Goal: Task Accomplishment & Management: Manage account settings

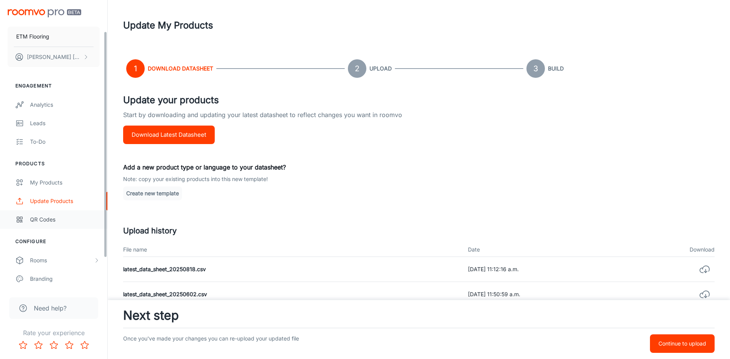
scroll to position [78, 0]
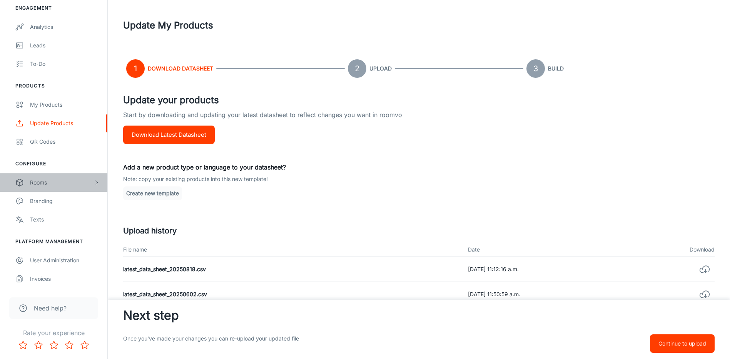
click at [39, 179] on div "Rooms" at bounding box center [61, 182] width 63 height 8
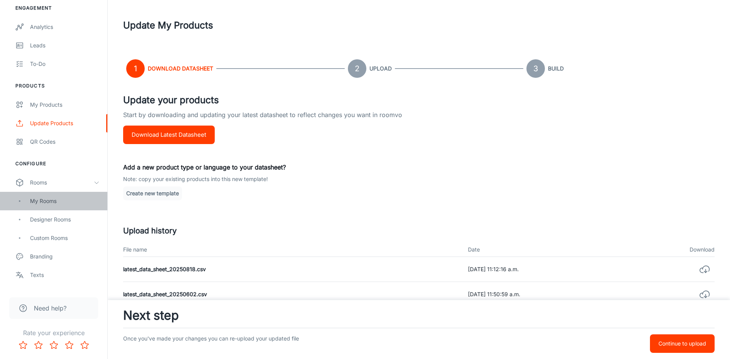
click at [72, 205] on div "My Rooms" at bounding box center [53, 201] width 107 height 18
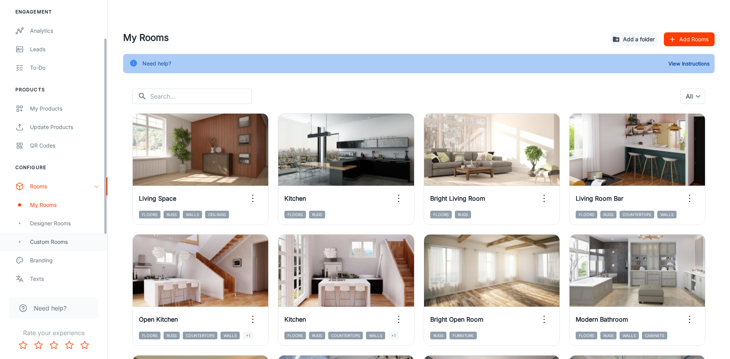
scroll to position [77, 0]
click at [63, 222] on div "Designer Rooms" at bounding box center [65, 220] width 70 height 8
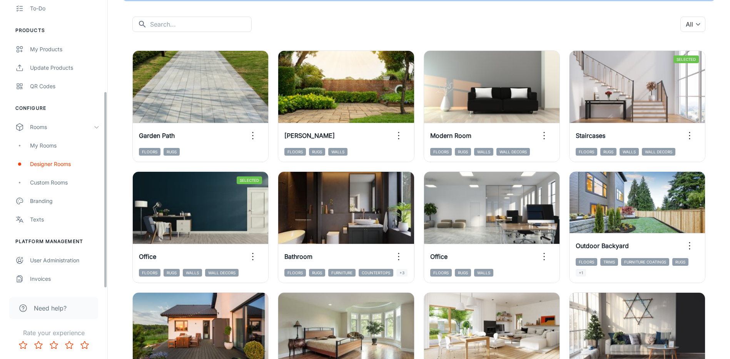
scroll to position [77, 0]
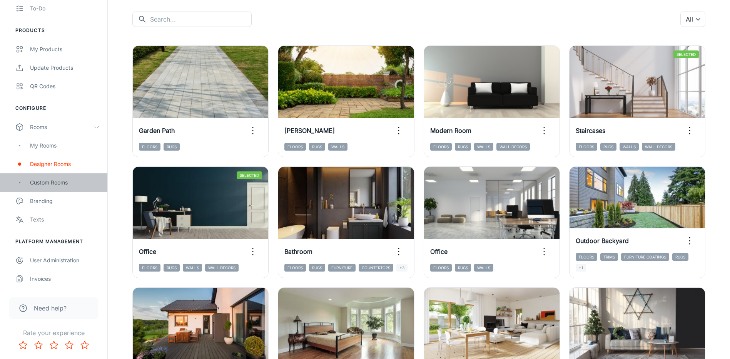
click at [51, 187] on div "Custom Rooms" at bounding box center [53, 182] width 107 height 18
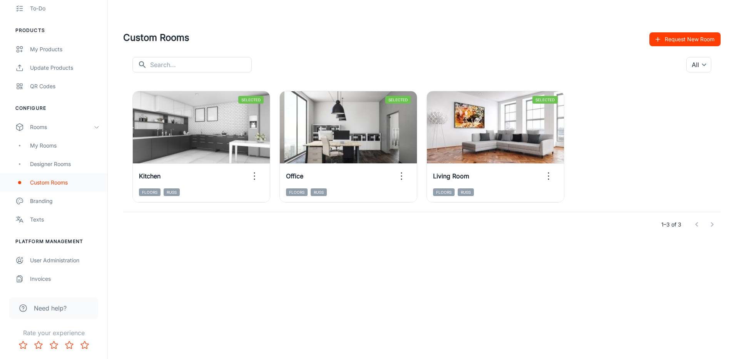
click at [51, 179] on div "Custom Rooms" at bounding box center [65, 182] width 70 height 8
click at [56, 161] on div "Designer Rooms" at bounding box center [65, 164] width 70 height 8
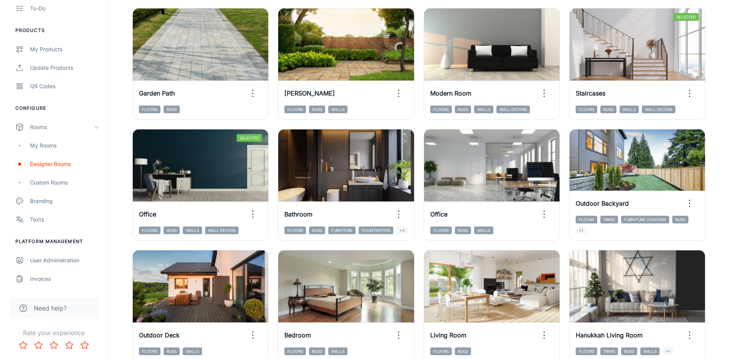
scroll to position [115, 0]
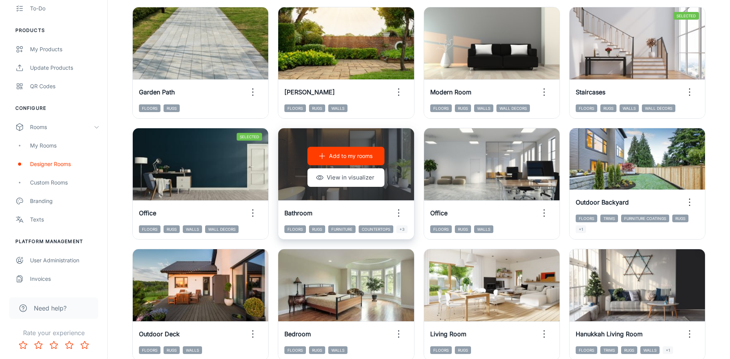
click at [351, 165] on div "Add to my rooms View in visualizer" at bounding box center [345, 166] width 135 height 77
click at [404, 147] on div "Add to my rooms View in visualizer" at bounding box center [345, 166] width 135 height 77
click at [347, 183] on button "View in visualizer" at bounding box center [345, 177] width 77 height 18
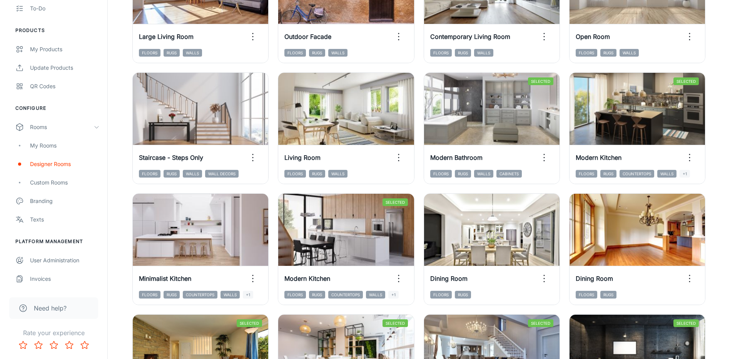
scroll to position [693, 0]
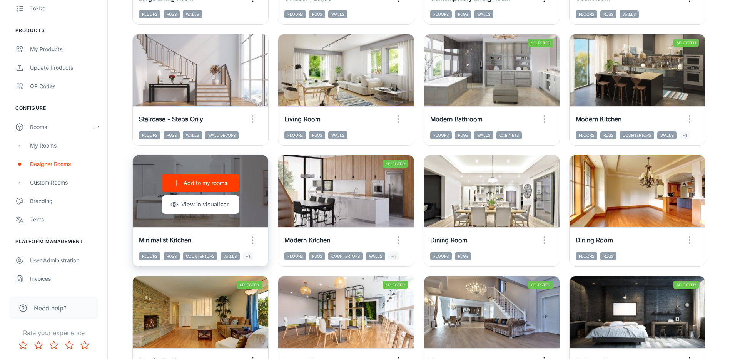
click at [226, 218] on div "Add to my rooms View in visualizer" at bounding box center [200, 193] width 135 height 77
click at [225, 207] on button "View in visualizer" at bounding box center [200, 204] width 77 height 18
click at [204, 182] on p "Add to my rooms" at bounding box center [205, 183] width 43 height 8
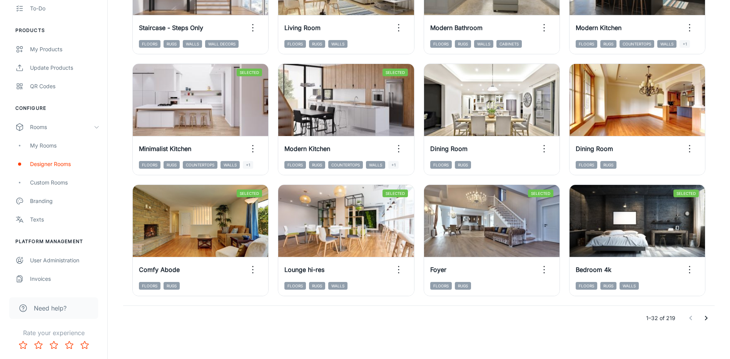
scroll to position [786, 0]
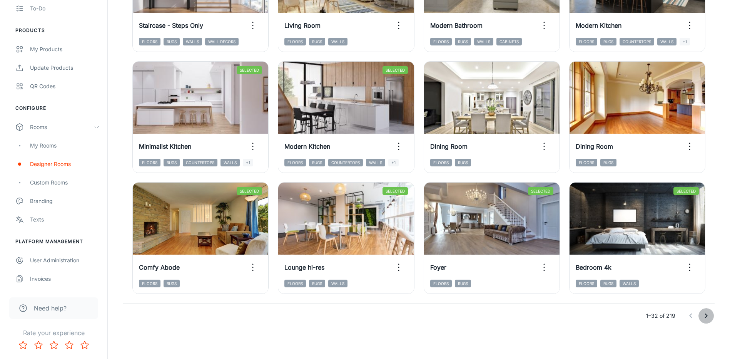
click at [708, 315] on icon "Go to next page" at bounding box center [705, 315] width 9 height 9
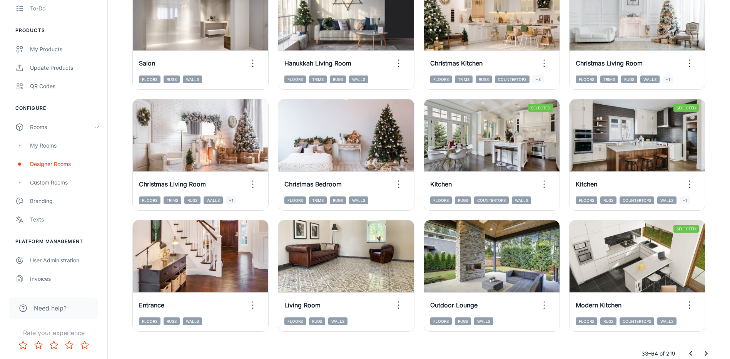
scroll to position [632, 0]
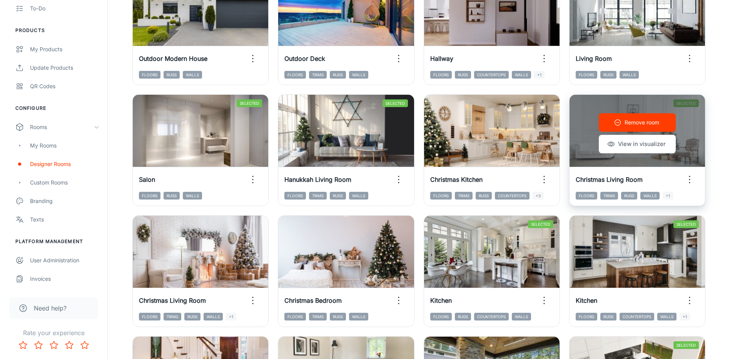
click at [647, 125] on p "Remove room" at bounding box center [641, 122] width 35 height 8
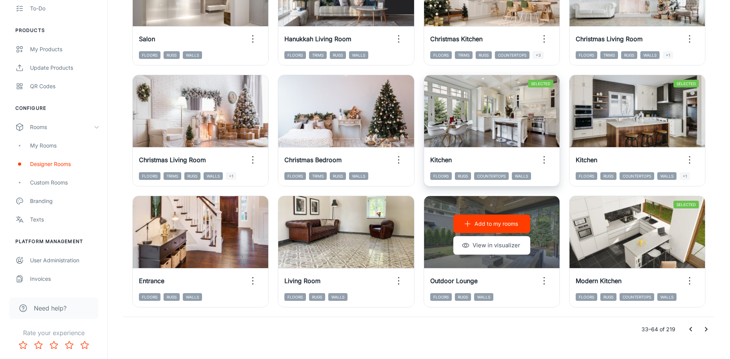
scroll to position [786, 0]
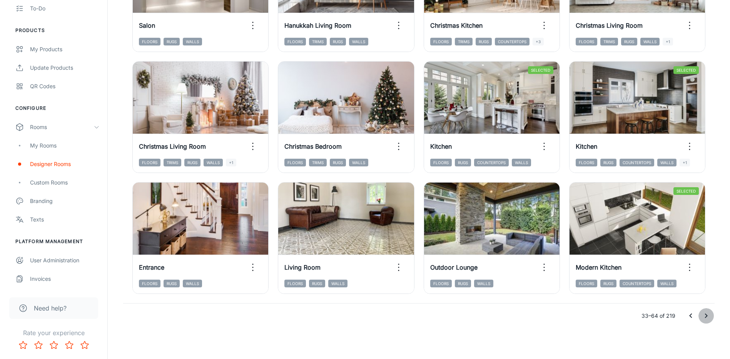
click at [702, 315] on icon "Go to next page" at bounding box center [705, 315] width 9 height 9
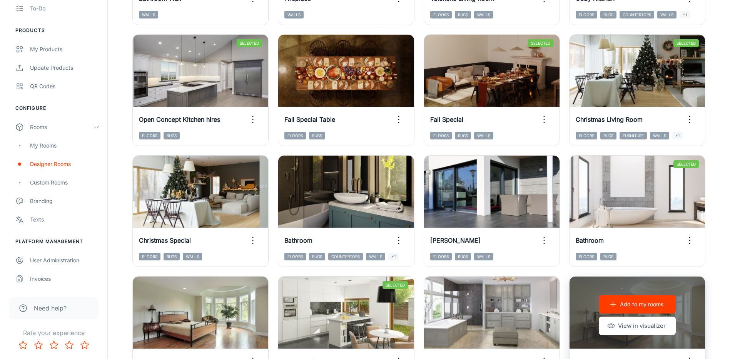
scroll to position [401, 0]
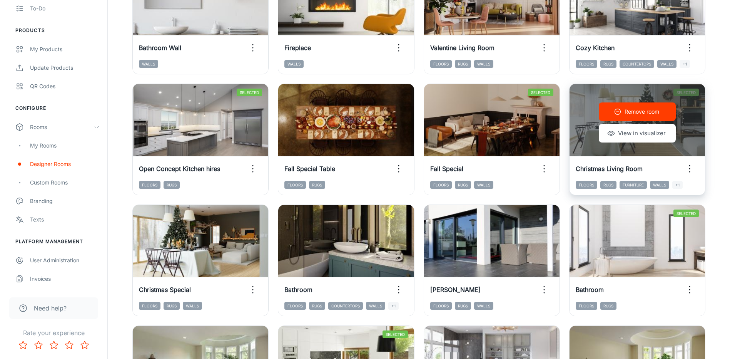
click at [651, 109] on p "Remove room" at bounding box center [641, 111] width 35 height 8
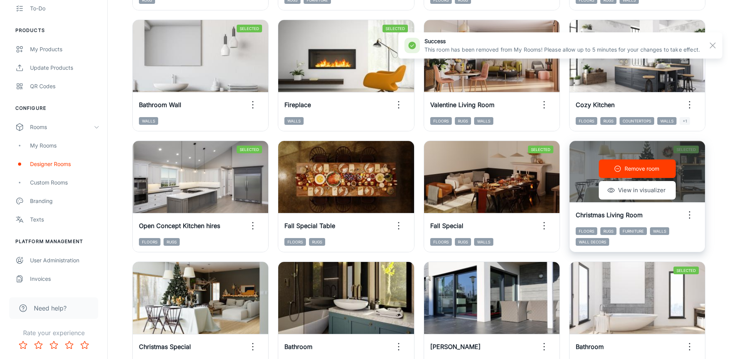
scroll to position [324, 0]
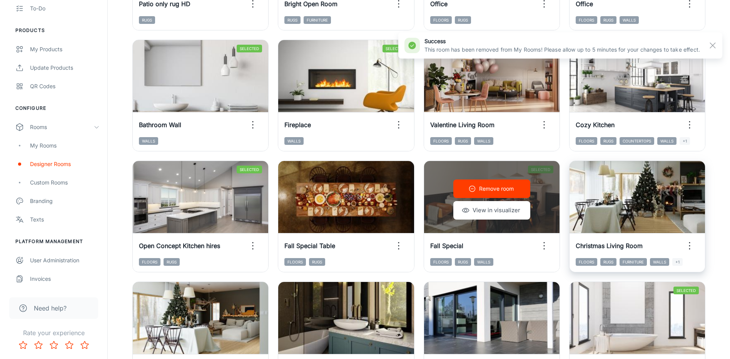
drag, startPoint x: 502, startPoint y: 185, endPoint x: 673, endPoint y: 175, distance: 171.9
click at [502, 186] on p "Remove room" at bounding box center [496, 188] width 35 height 8
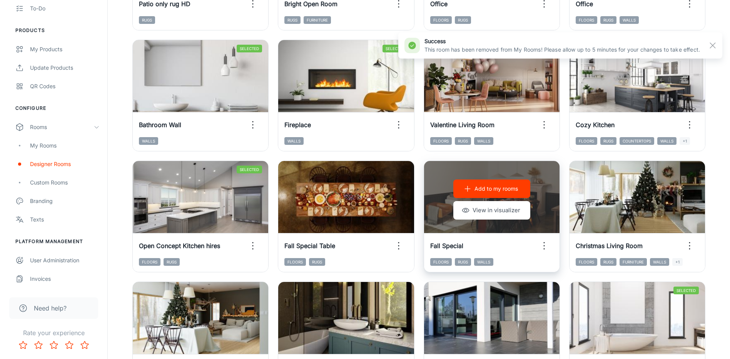
click at [500, 189] on p "Add to my rooms" at bounding box center [495, 188] width 43 height 8
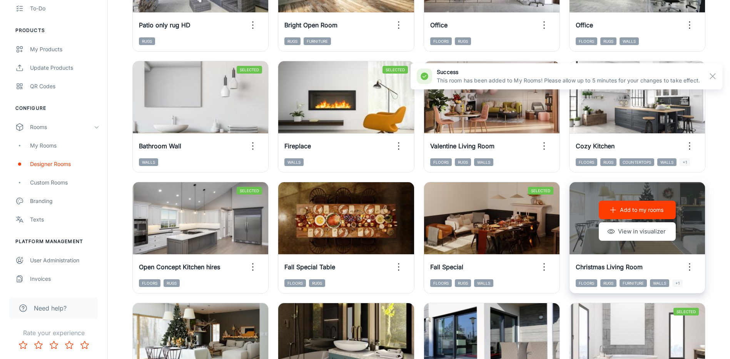
scroll to position [286, 0]
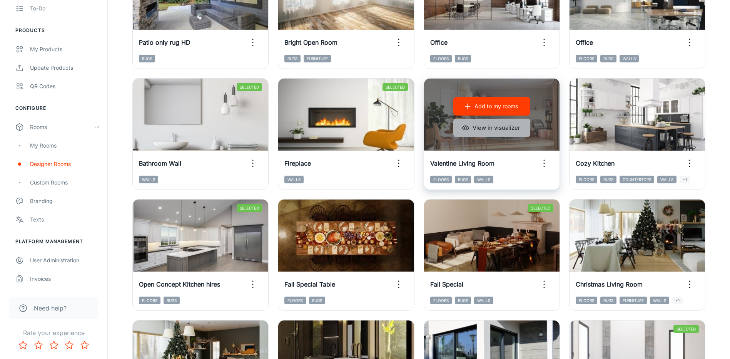
click at [505, 133] on button "View in visualizer" at bounding box center [491, 127] width 77 height 18
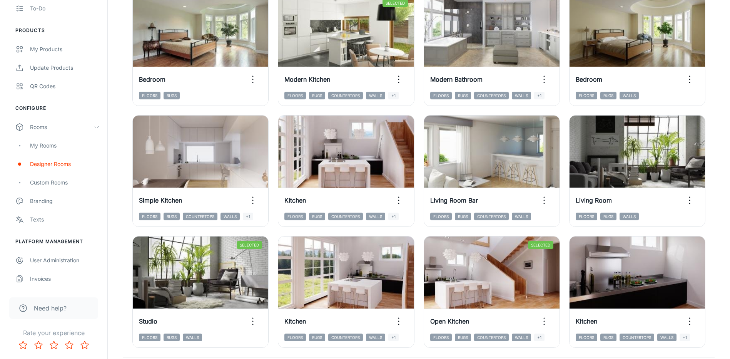
scroll to position [786, 0]
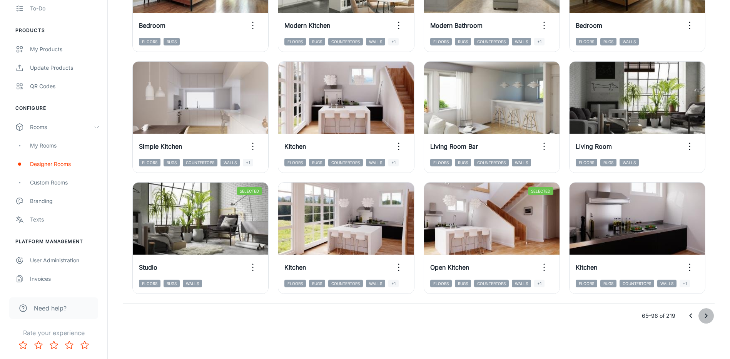
click at [700, 317] on button "Go to next page" at bounding box center [705, 315] width 15 height 15
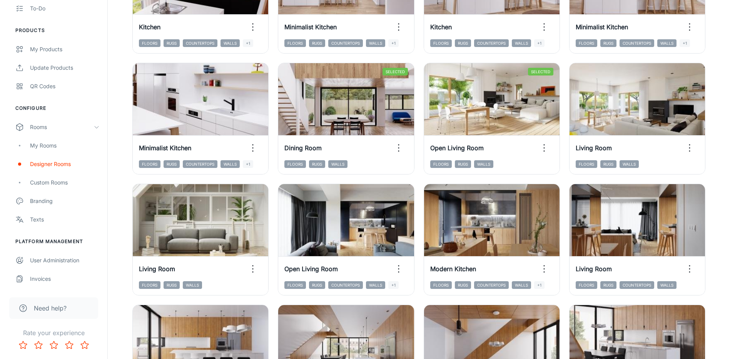
scroll to position [192, 0]
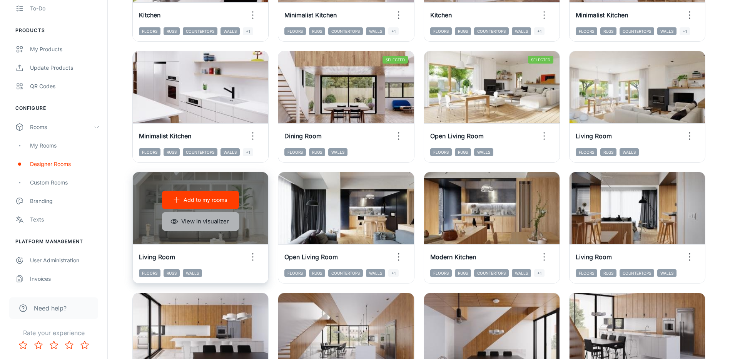
click at [202, 221] on button "View in visualizer" at bounding box center [200, 221] width 77 height 18
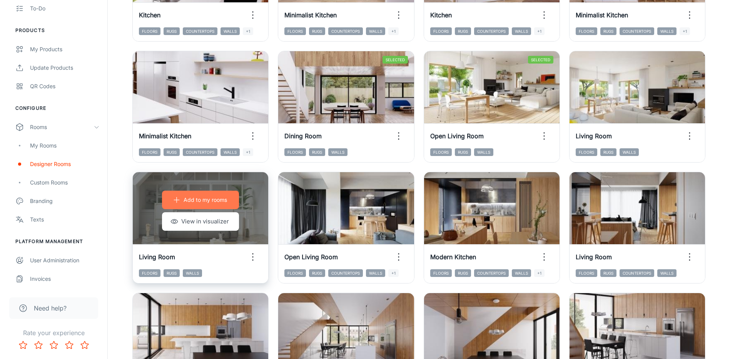
click at [199, 202] on p "Add to my rooms" at bounding box center [205, 199] width 43 height 8
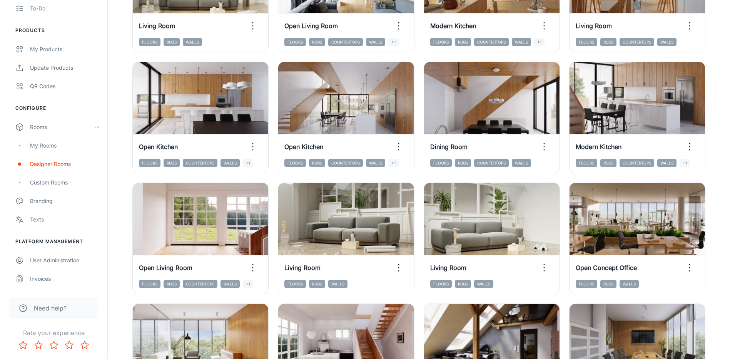
scroll to position [462, 0]
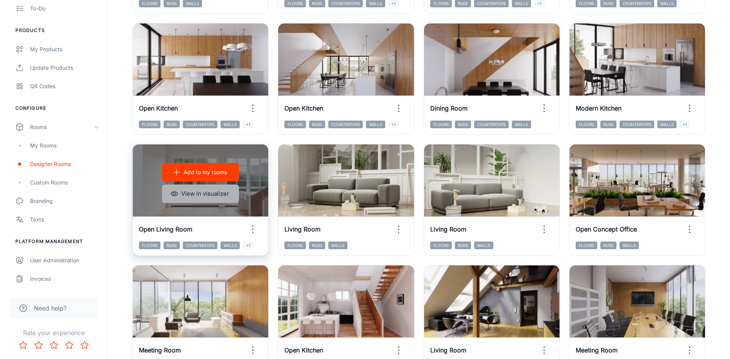
click at [186, 196] on button "View in visualizer" at bounding box center [200, 193] width 77 height 18
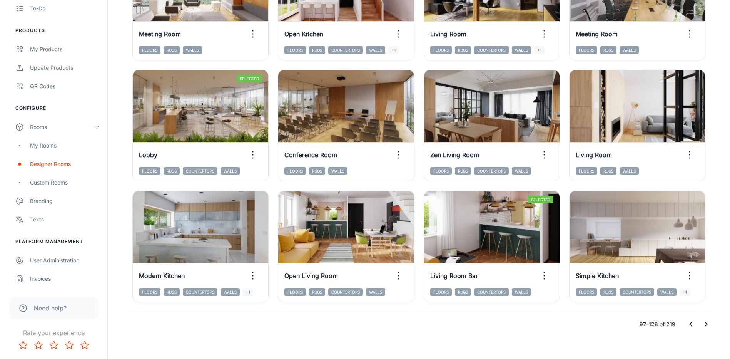
scroll to position [786, 0]
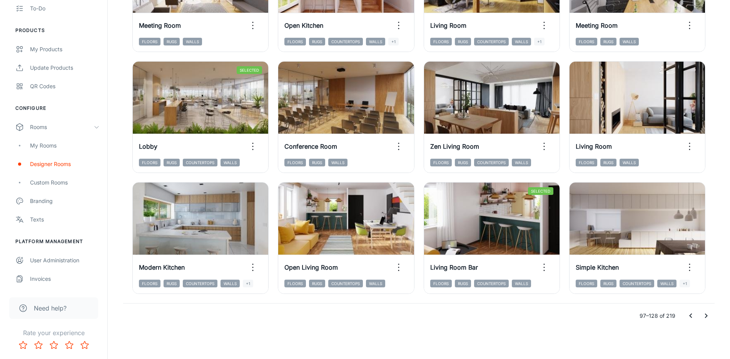
click at [703, 314] on icon "Go to next page" at bounding box center [705, 315] width 9 height 9
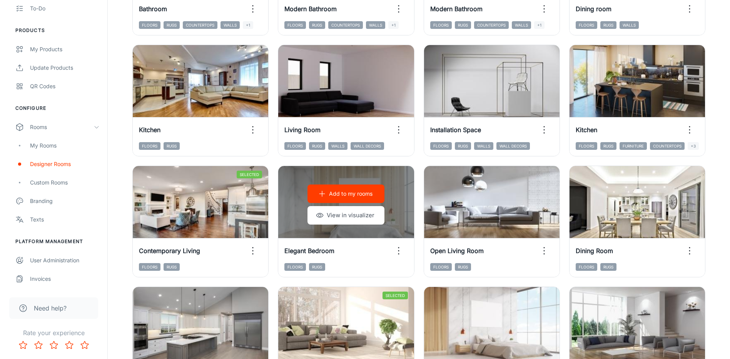
scroll to position [555, 0]
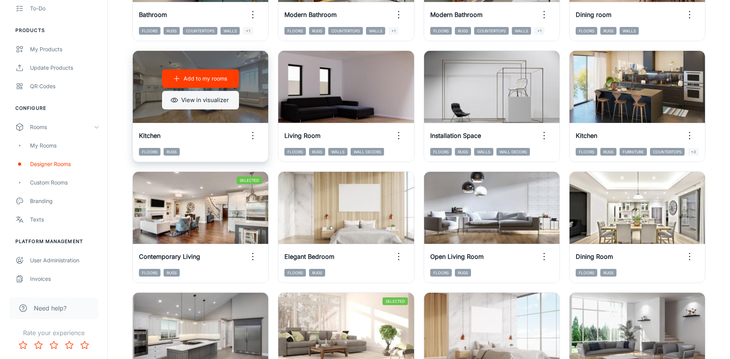
click at [200, 99] on button "View in visualizer" at bounding box center [200, 100] width 77 height 18
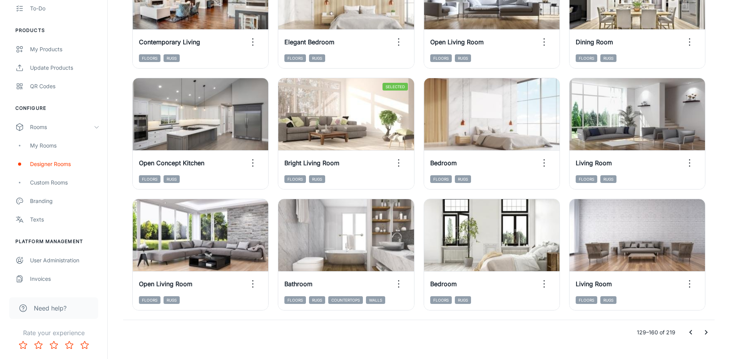
scroll to position [786, 0]
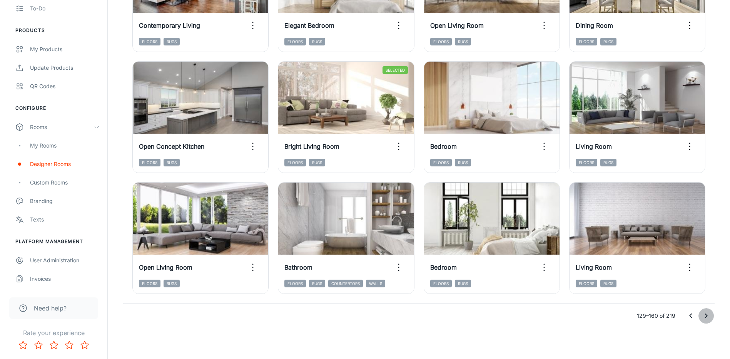
click at [703, 315] on icon "Go to next page" at bounding box center [705, 315] width 9 height 9
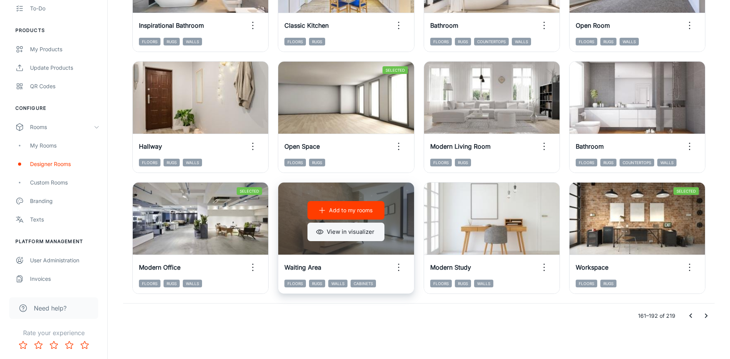
click at [362, 231] on button "View in visualizer" at bounding box center [345, 231] width 77 height 18
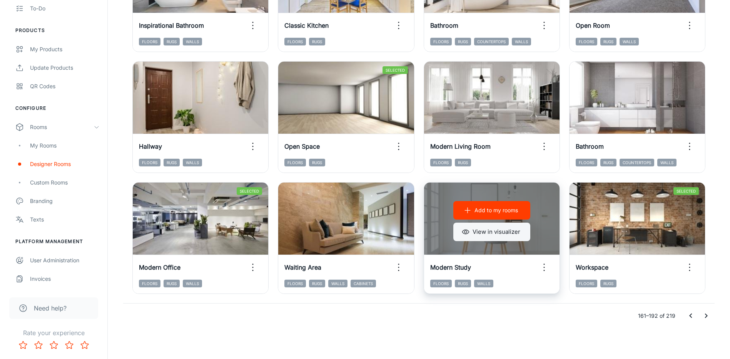
click at [478, 232] on button "View in visualizer" at bounding box center [491, 231] width 77 height 18
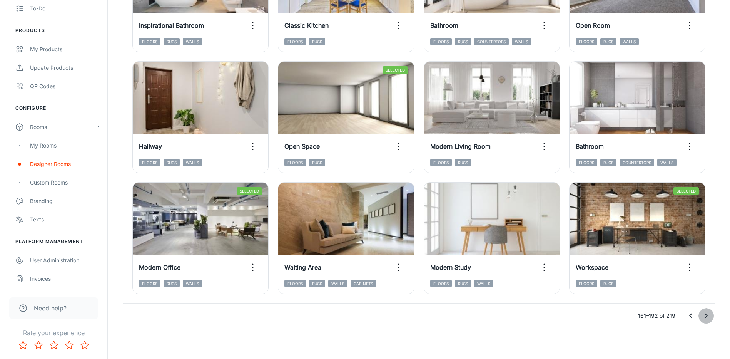
click at [707, 314] on icon "Go to next page" at bounding box center [705, 315] width 9 height 9
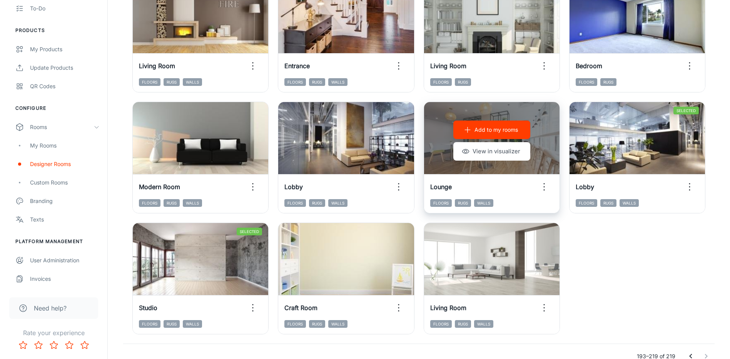
scroll to position [627, 0]
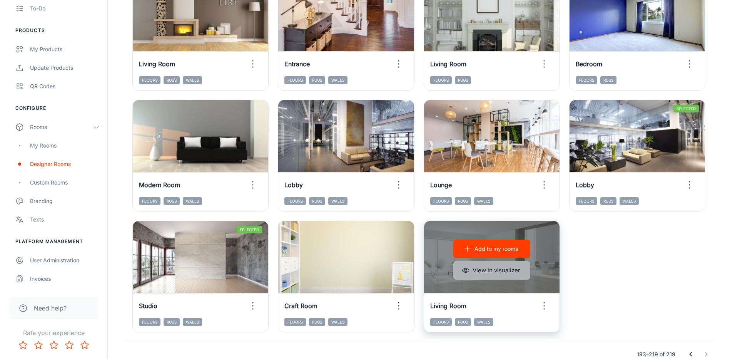
click at [501, 270] on button "View in visualizer" at bounding box center [491, 270] width 77 height 18
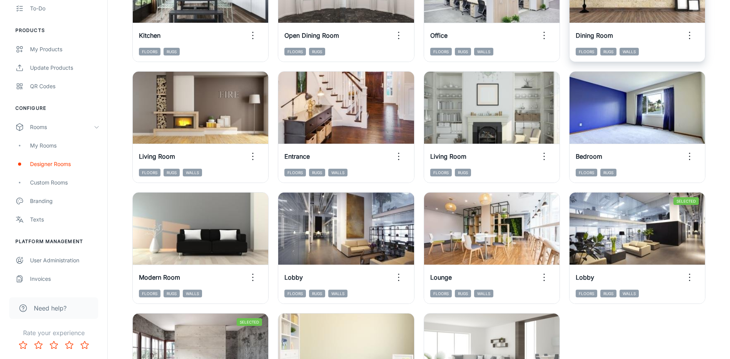
scroll to position [550, 0]
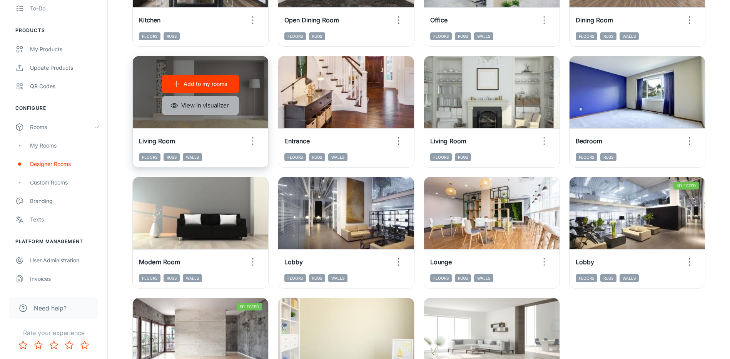
click at [177, 107] on icon "button" at bounding box center [174, 106] width 8 height 8
click at [200, 83] on p "Add to my rooms" at bounding box center [205, 84] width 43 height 8
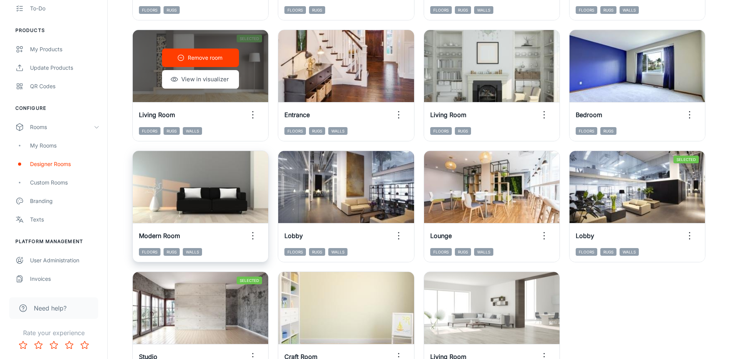
scroll to position [588, 0]
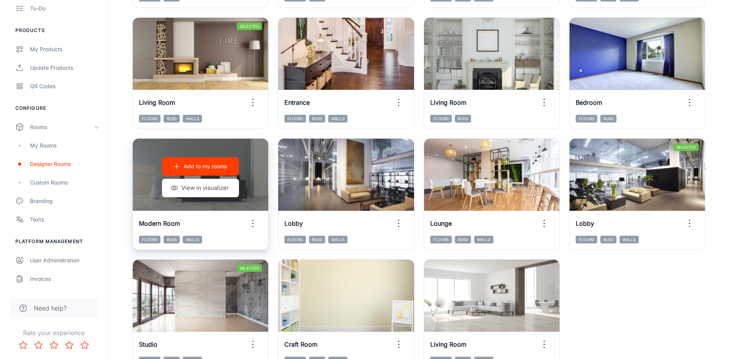
click at [224, 164] on p "Add to my rooms" at bounding box center [205, 166] width 43 height 8
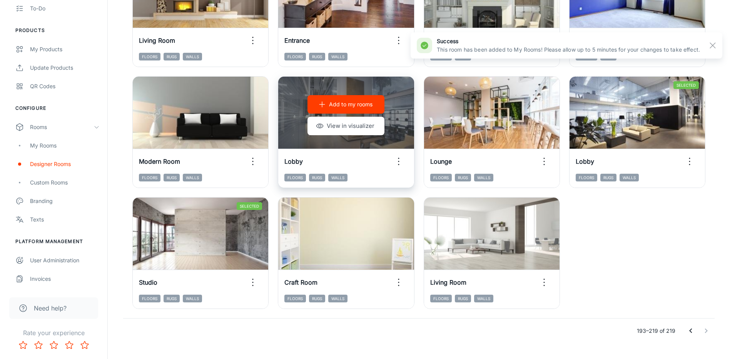
scroll to position [665, 0]
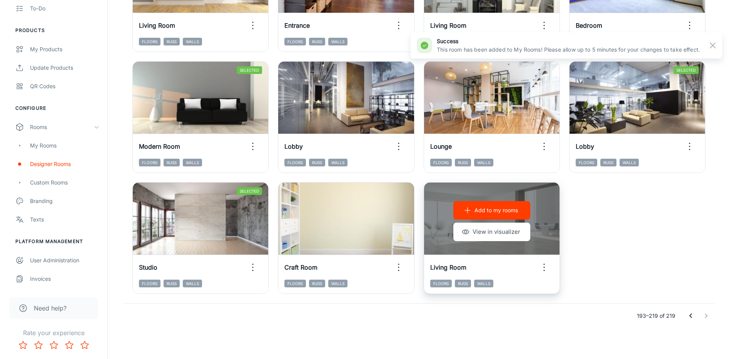
click at [504, 210] on p "Add to my rooms" at bounding box center [495, 210] width 43 height 8
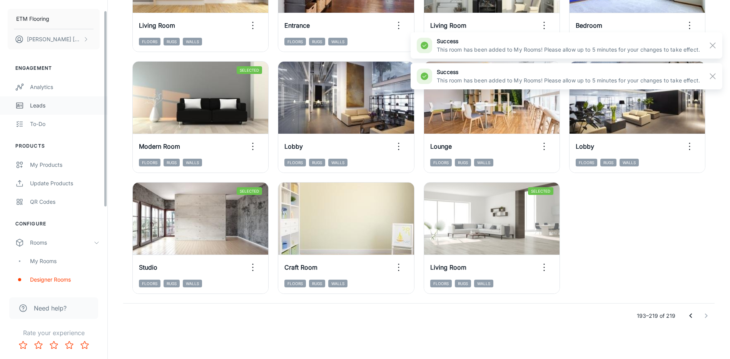
scroll to position [0, 0]
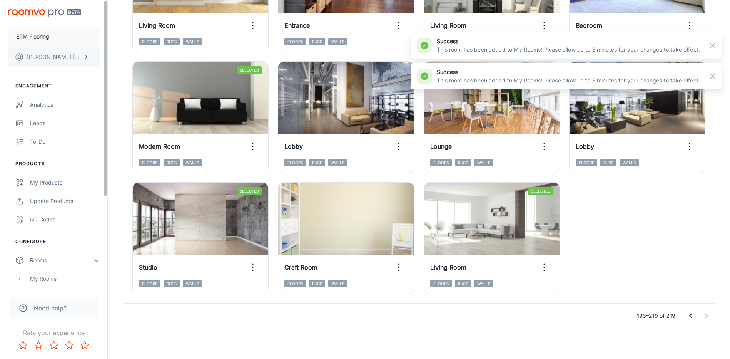
click at [43, 60] on p "[PERSON_NAME]" at bounding box center [54, 57] width 54 height 8
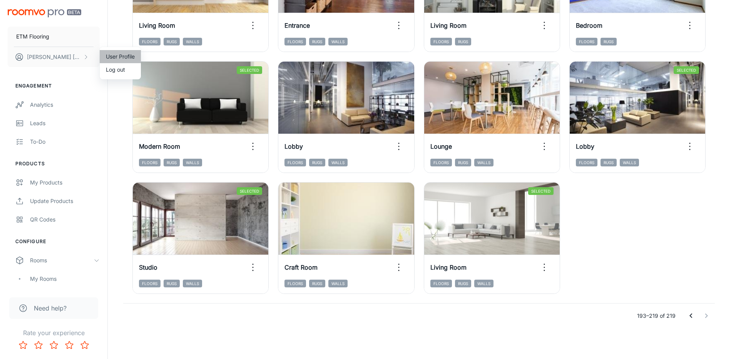
click at [127, 53] on li "User Profile" at bounding box center [120, 56] width 41 height 13
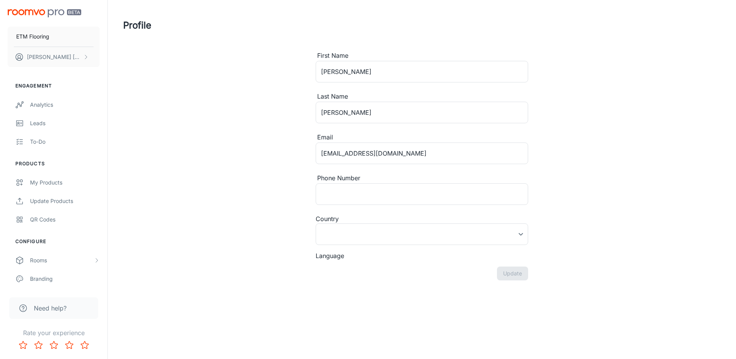
type input "[GEOGRAPHIC_DATA]"
click at [290, 191] on div "Profile First Name [PERSON_NAME] ​ Last Name [PERSON_NAME] ​ Email [EMAIL_ADDRE…" at bounding box center [422, 151] width 616 height 302
click at [44, 109] on link "Analytics" at bounding box center [53, 104] width 107 height 18
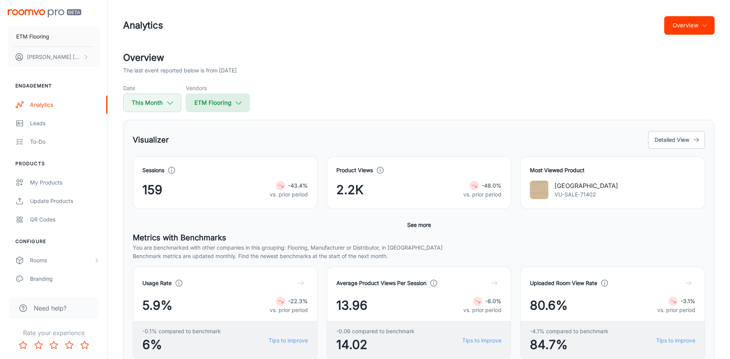
click at [247, 104] on button "ETM Flooring" at bounding box center [218, 102] width 64 height 18
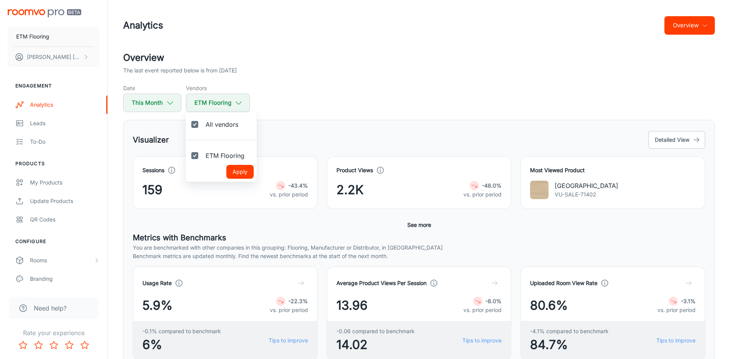
click at [294, 93] on div at bounding box center [368, 179] width 736 height 359
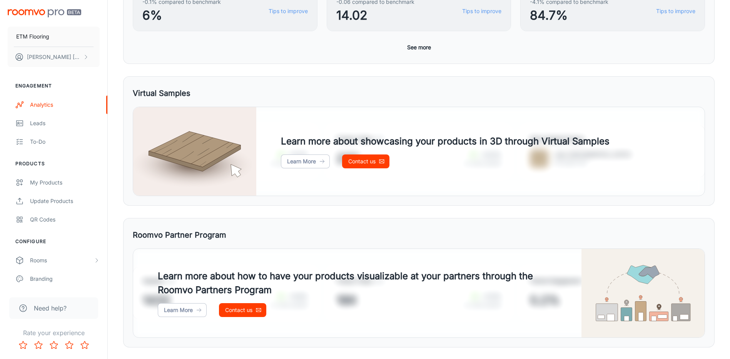
scroll to position [348, 0]
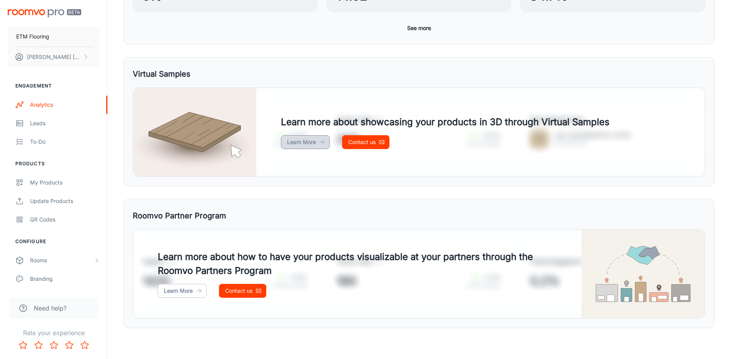
click at [305, 143] on link "Learn More" at bounding box center [305, 142] width 49 height 14
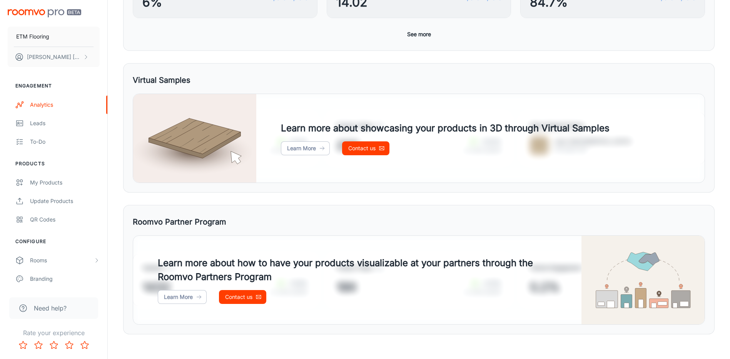
scroll to position [156, 0]
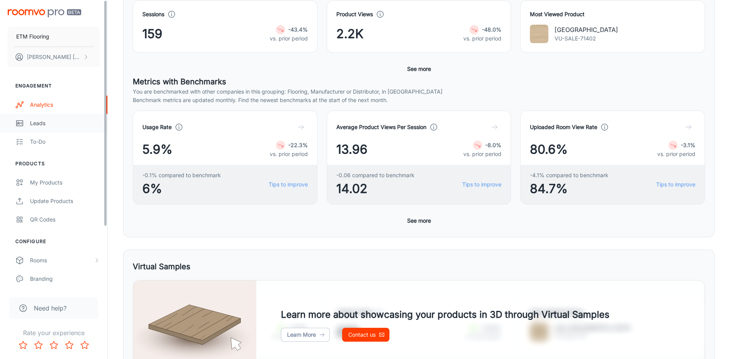
click at [47, 123] on div "Leads" at bounding box center [65, 123] width 70 height 8
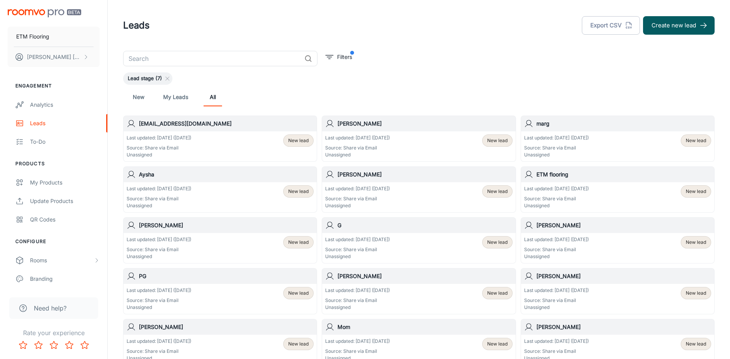
click at [171, 148] on p "Source: Share via Email" at bounding box center [159, 147] width 65 height 7
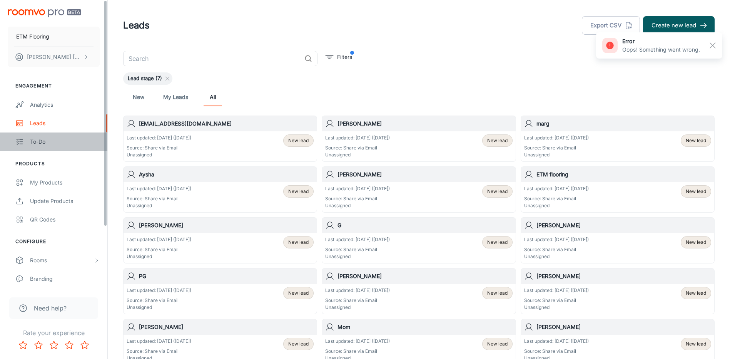
click at [53, 145] on div "To-do" at bounding box center [65, 141] width 70 height 8
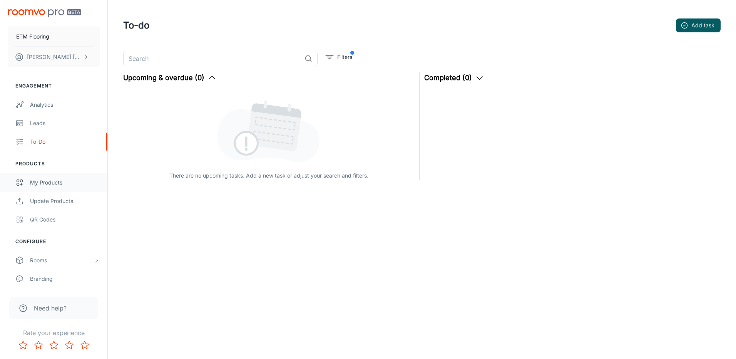
drag, startPoint x: 48, startPoint y: 169, endPoint x: 50, endPoint y: 184, distance: 15.5
click at [48, 169] on ul "Products My Products Update Products QR Codes" at bounding box center [53, 194] width 107 height 68
click at [51, 185] on div "My Products" at bounding box center [65, 182] width 70 height 8
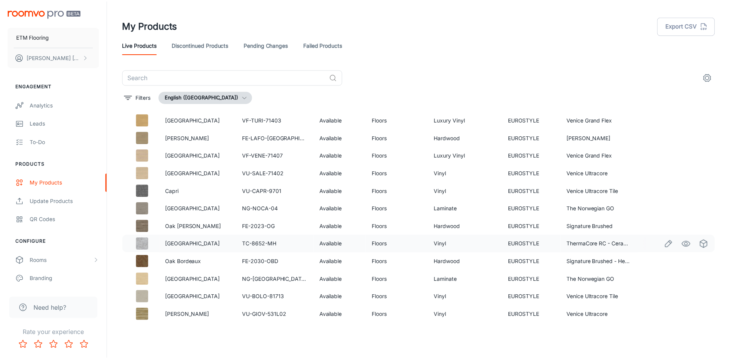
scroll to position [857, 0]
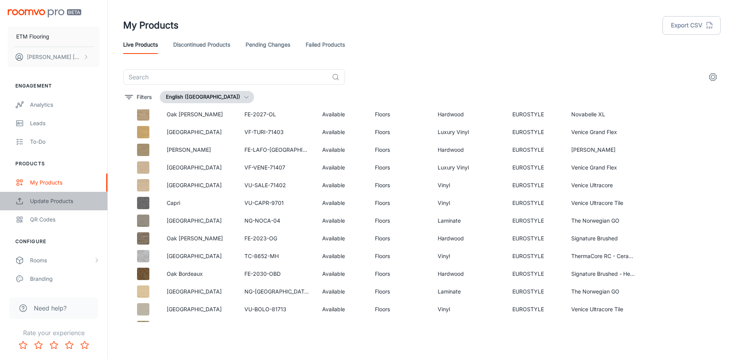
click at [55, 204] on div "Update Products" at bounding box center [65, 201] width 70 height 8
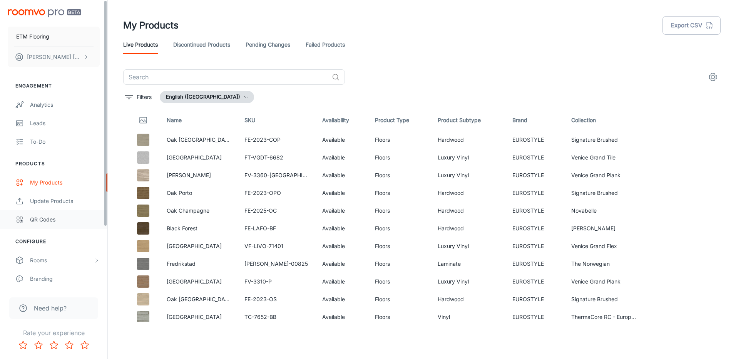
click at [54, 220] on div "QR Codes" at bounding box center [65, 219] width 70 height 8
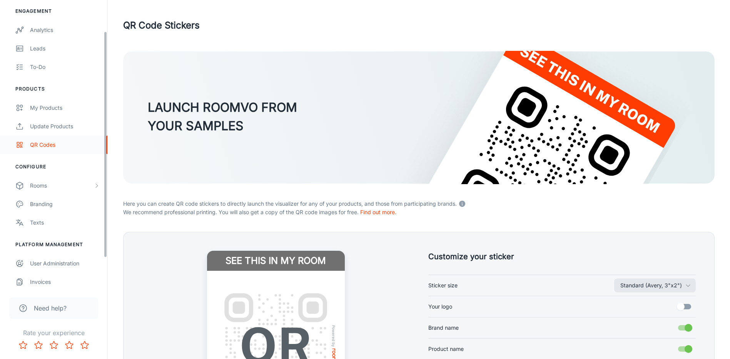
scroll to position [78, 0]
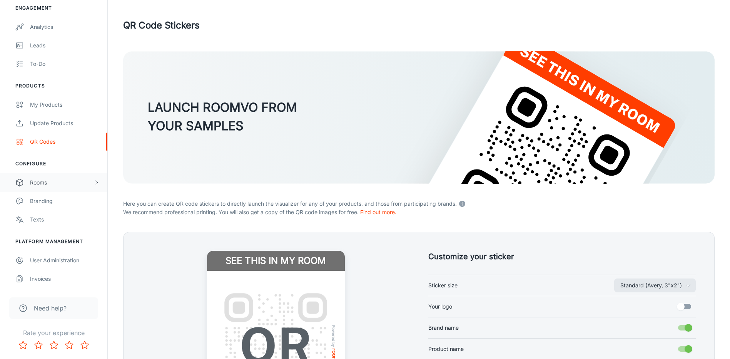
click at [50, 187] on div "Rooms" at bounding box center [53, 182] width 107 height 18
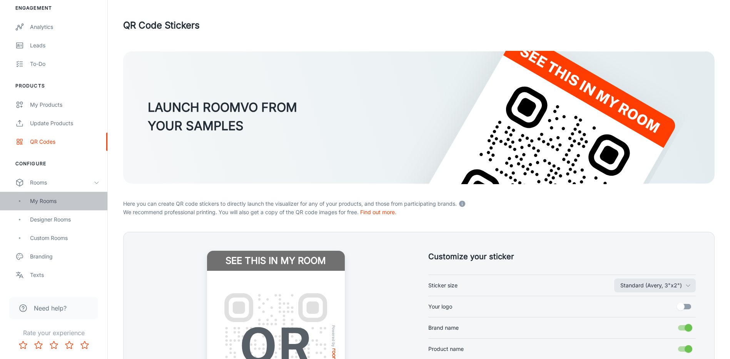
click at [52, 197] on div "My Rooms" at bounding box center [65, 201] width 70 height 8
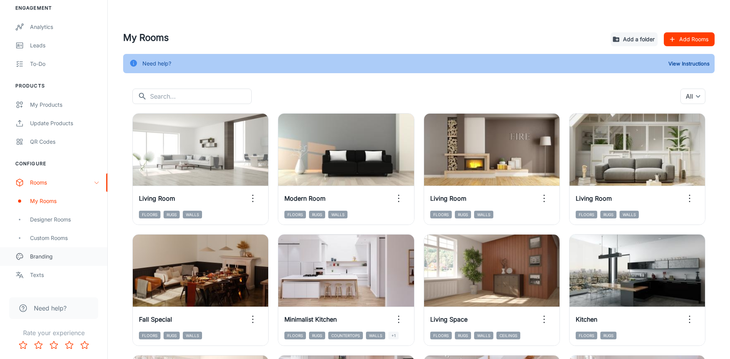
click at [43, 254] on div "Branding" at bounding box center [65, 256] width 70 height 8
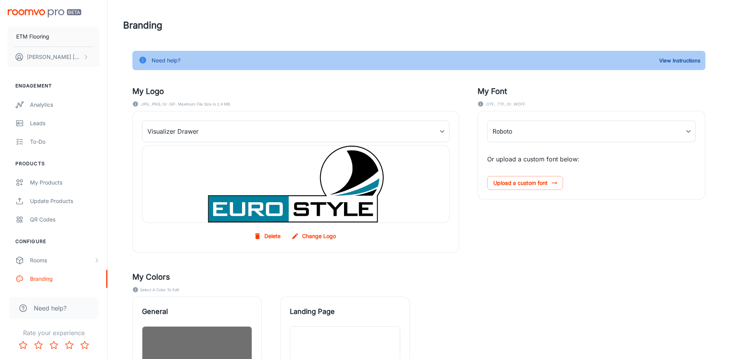
click at [526, 254] on div "My Colors Select a color to edit General Accent Landing Page Footer Background" at bounding box center [409, 322] width 591 height 140
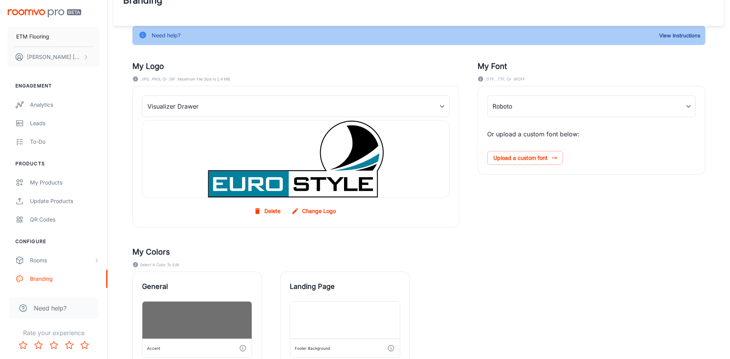
scroll to position [38, 0]
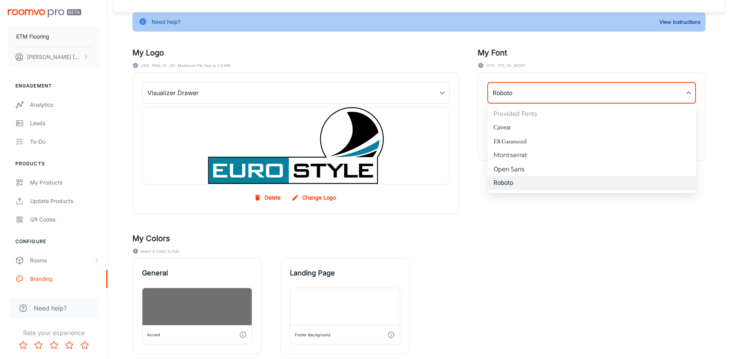
click at [691, 91] on body "ETM Flooring [PERSON_NAME] Engagement Analytics Leads To-do Products My Product…" at bounding box center [368, 141] width 736 height 359
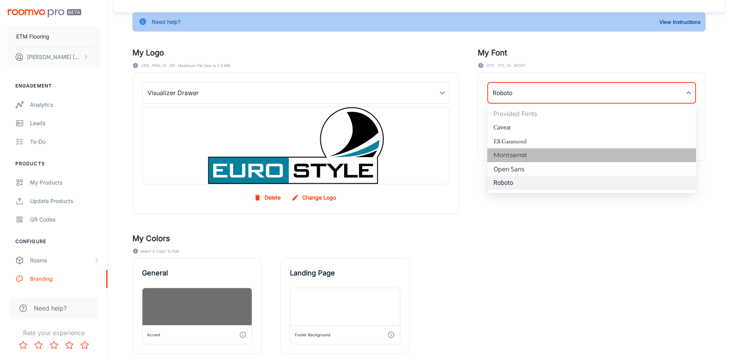
click at [662, 154] on li "Montserrat" at bounding box center [591, 155] width 209 height 14
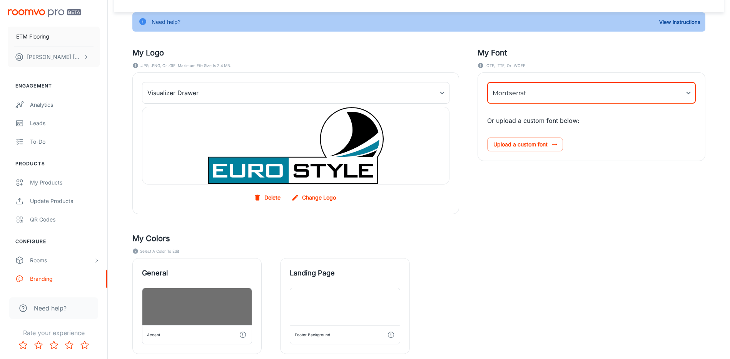
click at [625, 193] on div "My Font .OTF, .TTF, or .WOFF Montserrat Montserrat ​ Or upload a custom font be…" at bounding box center [582, 120] width 246 height 185
click at [630, 195] on div "My Font .OTF, .TTF, or .WOFF Montserrat Montserrat ​ Or upload a custom font be…" at bounding box center [582, 120] width 246 height 185
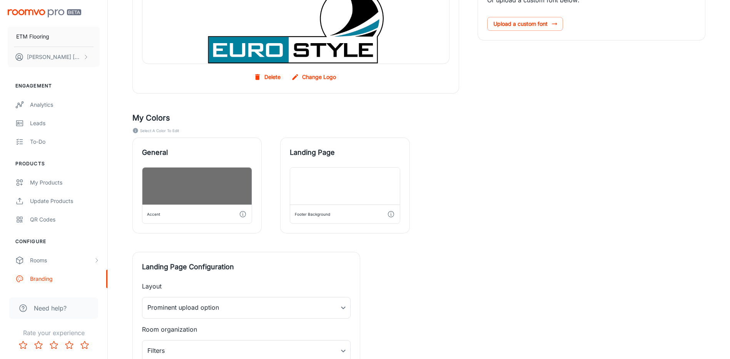
scroll to position [225, 0]
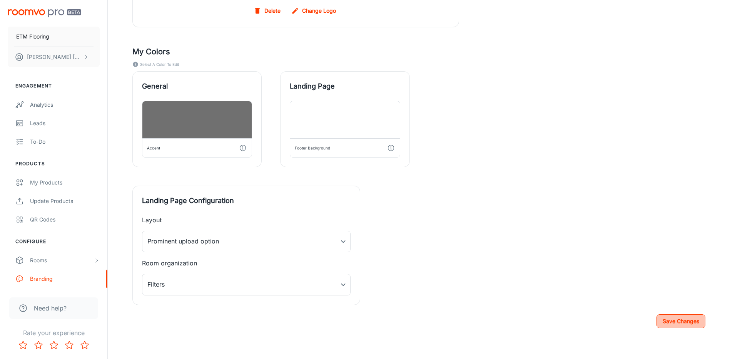
click at [686, 324] on button "Save Changes" at bounding box center [680, 321] width 49 height 14
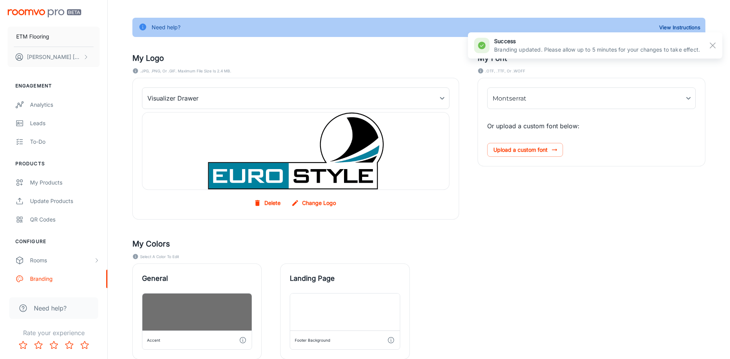
scroll to position [0, 0]
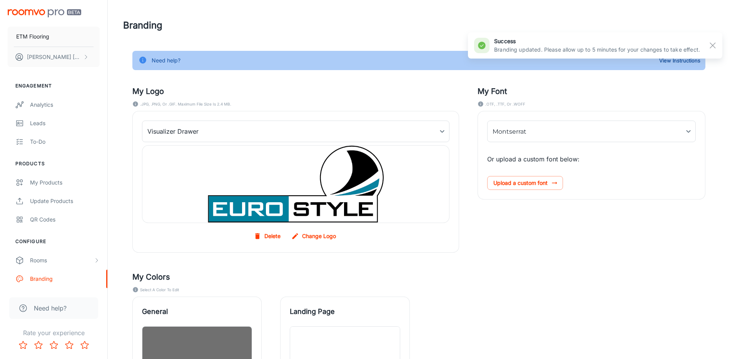
click at [579, 119] on div "[PERSON_NAME] ​ Or upload a custom font below: Upload a custom font" at bounding box center [591, 155] width 227 height 88
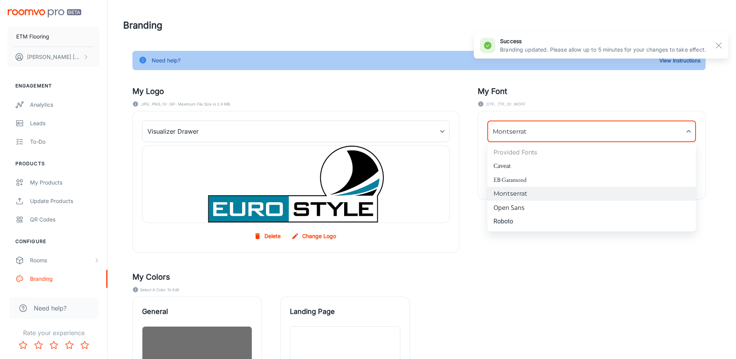
click at [582, 127] on body "ETM Flooring [PERSON_NAME] Engagement Analytics Leads To-do Products My Product…" at bounding box center [368, 179] width 736 height 359
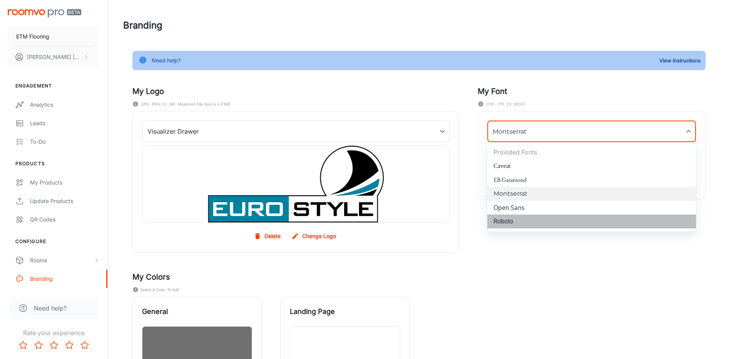
click at [553, 220] on li "Roboto" at bounding box center [591, 221] width 209 height 14
type input "Roboto"
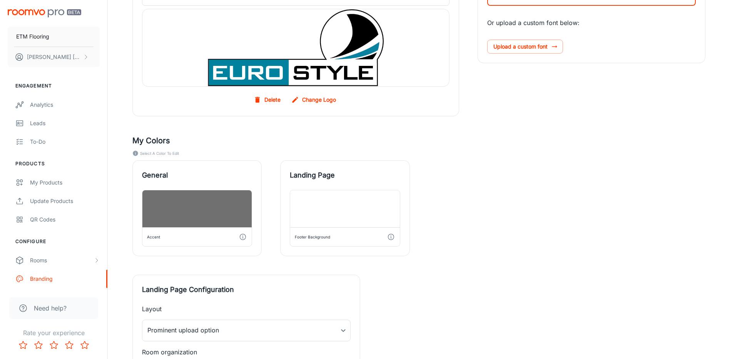
scroll to position [225, 0]
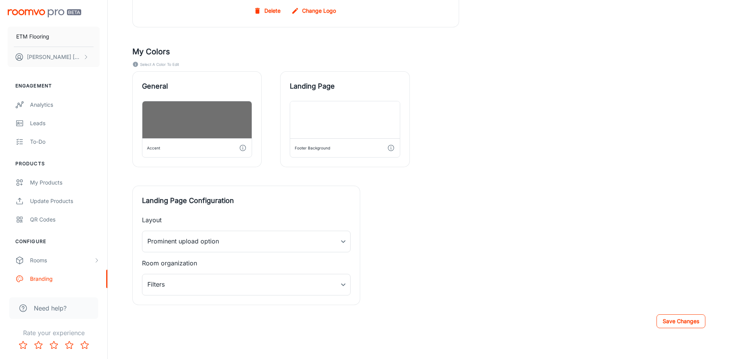
click at [667, 326] on button "Save Changes" at bounding box center [680, 321] width 49 height 14
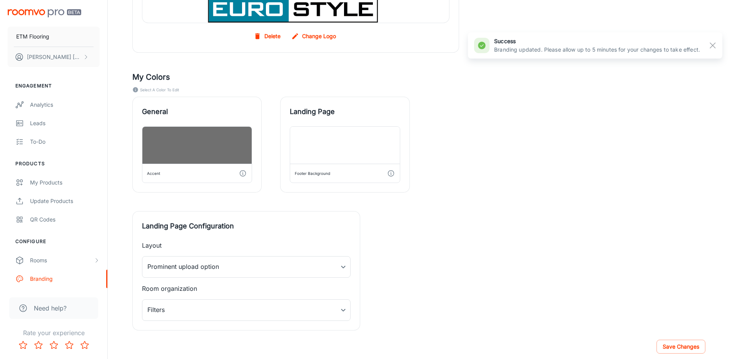
scroll to position [187, 0]
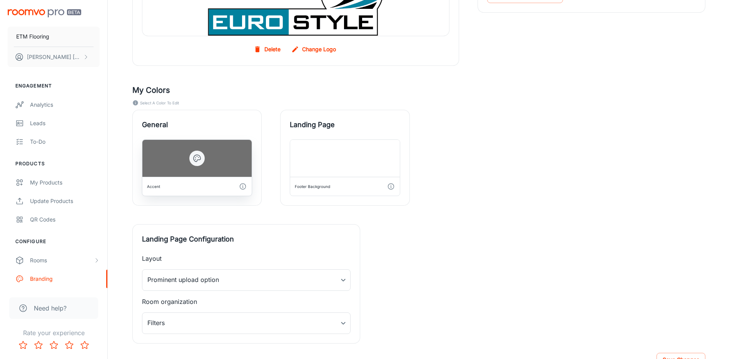
click at [187, 187] on div "Accent" at bounding box center [196, 186] width 103 height 12
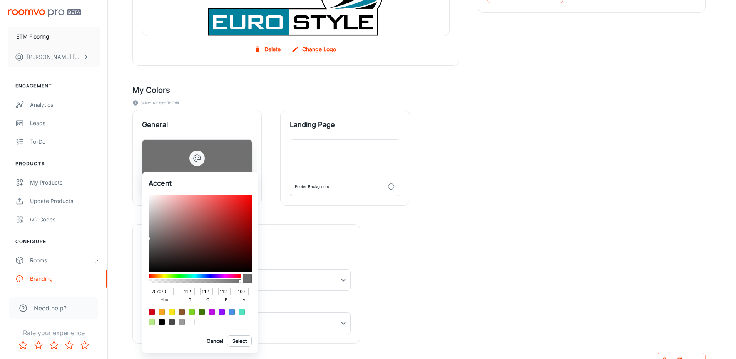
click at [187, 187] on h6 "Accent" at bounding box center [200, 183] width 103 height 11
drag, startPoint x: 211, startPoint y: 277, endPoint x: 204, endPoint y: 275, distance: 7.9
click at [210, 277] on div at bounding box center [195, 278] width 92 height 12
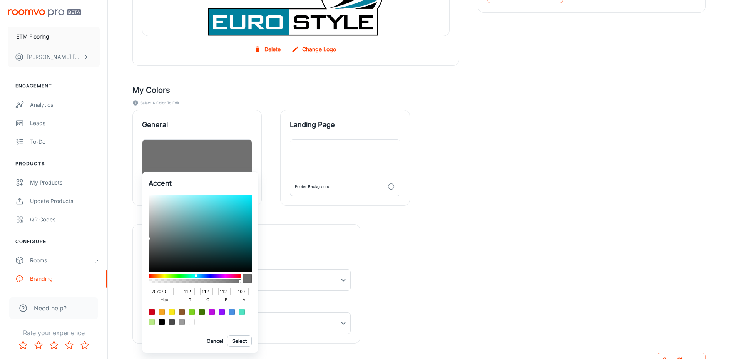
drag, startPoint x: 201, startPoint y: 275, endPoint x: 196, endPoint y: 277, distance: 5.1
click at [196, 277] on div at bounding box center [195, 276] width 92 height 4
type input "16868F"
type input "22"
type input "134"
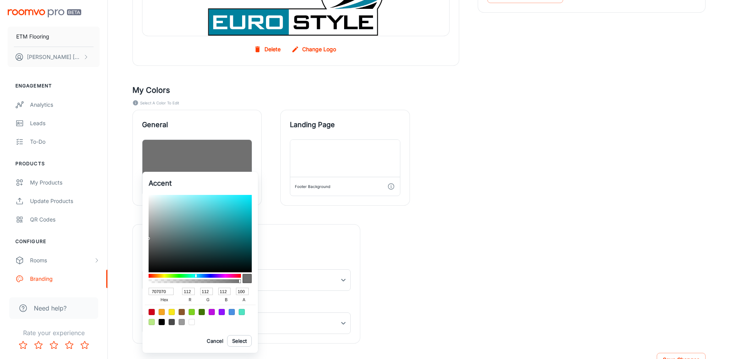
type input "143"
type input "168992"
type input "137"
type input "146"
type input "15929C"
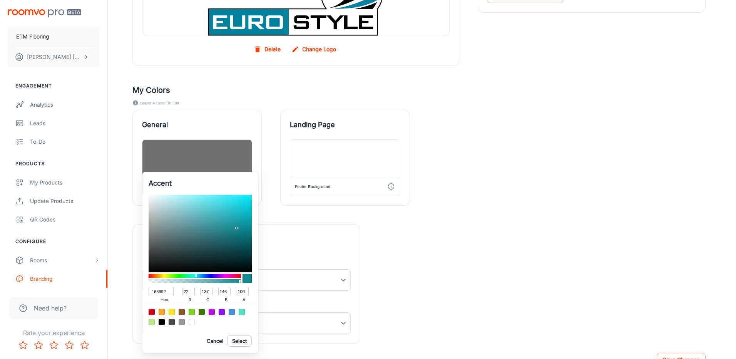
type input "21"
type input "146"
type input "156"
type input "15949F"
type input "148"
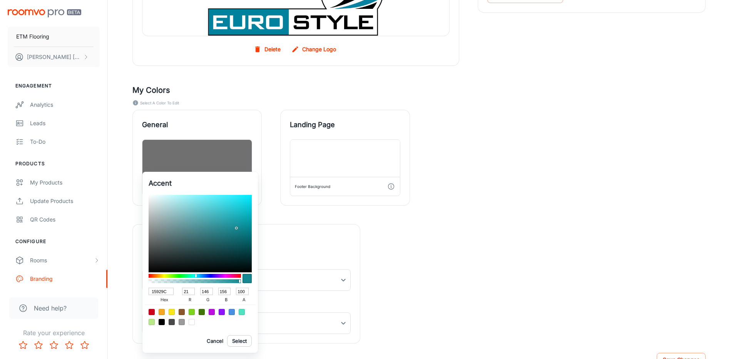
type input "159"
type input "1595A0"
type input "149"
type input "160"
type input "169CA7"
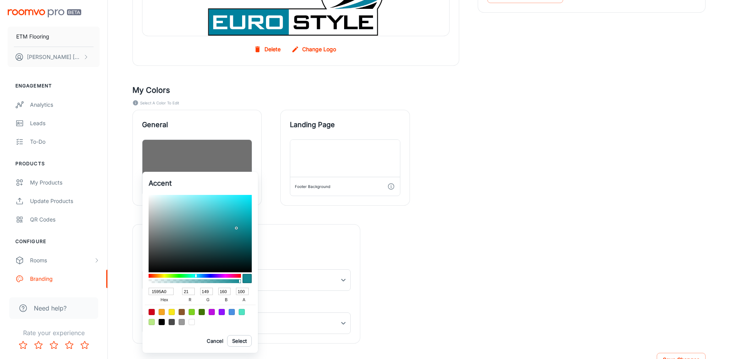
type input "22"
type input "156"
type input "167"
type input "13A7B3"
type input "19"
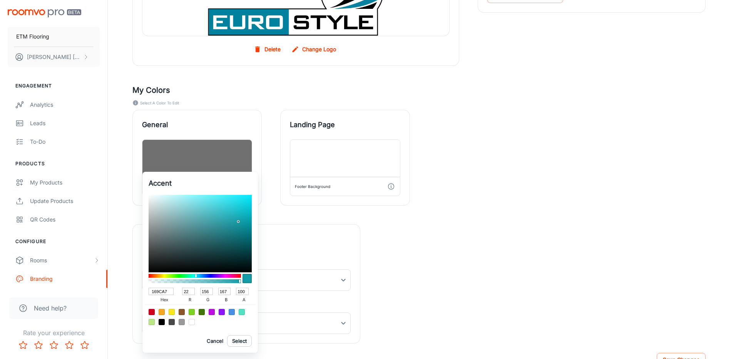
type input "167"
type input "179"
type input "10ABB8"
type input "16"
type input "171"
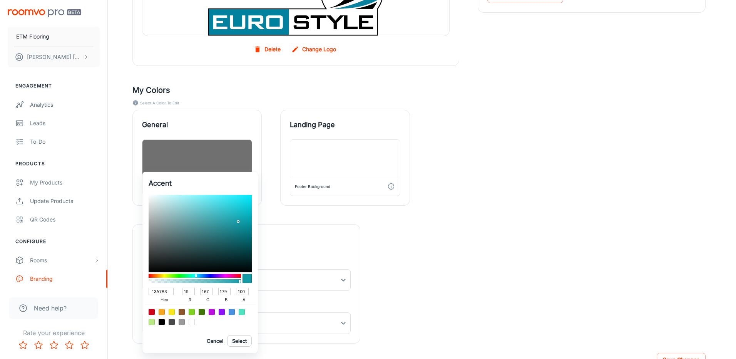
type input "184"
type input "10ACB9"
type input "172"
type input "185"
type input "0FACB9"
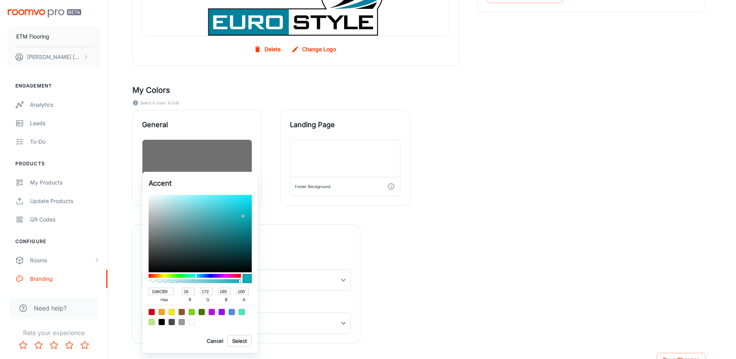
type input "15"
type input "0DADBA"
type input "13"
type input "173"
type input "186"
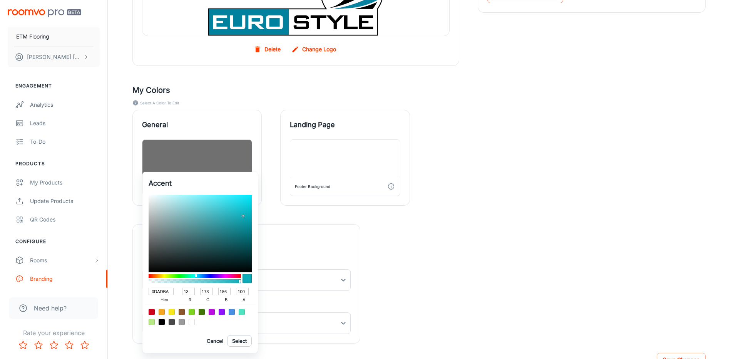
type input "0AB2C0"
type input "10"
type input "178"
type input "192"
type input "09B3C1"
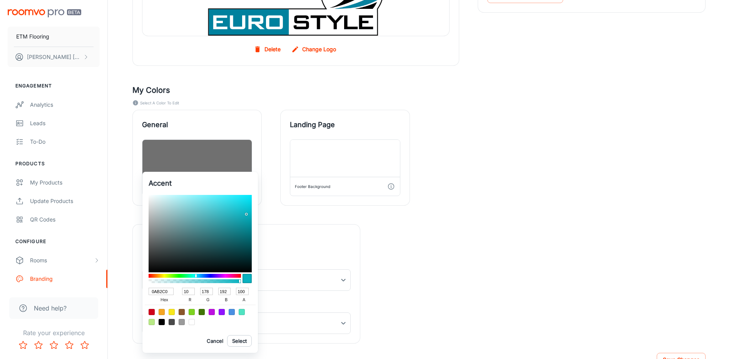
type input "9"
type input "179"
type input "193"
type input "07B7C6"
type input "7"
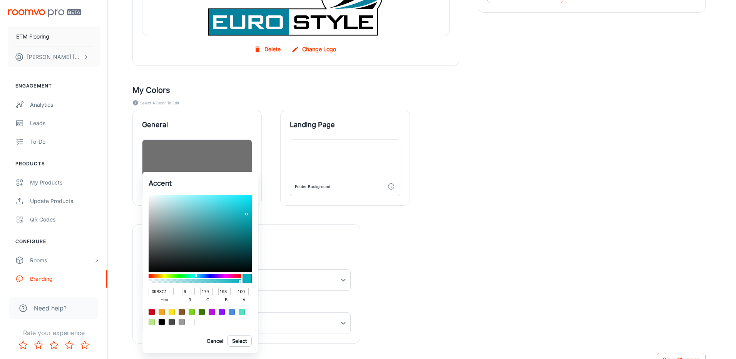
type input "183"
type input "198"
type input "02BCCC"
type input "2"
type input "188"
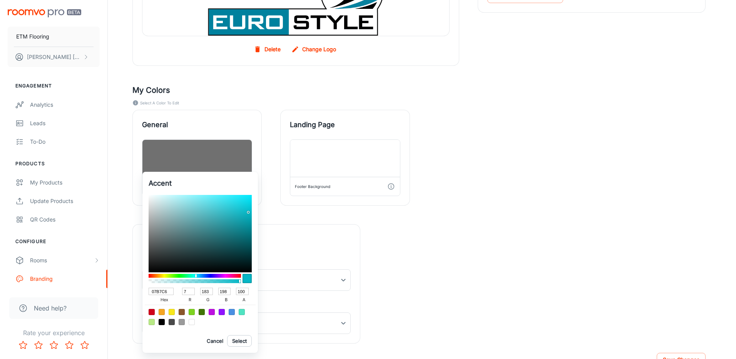
type input "204"
type input "00CADB"
type input "0"
type input "202"
type input "219"
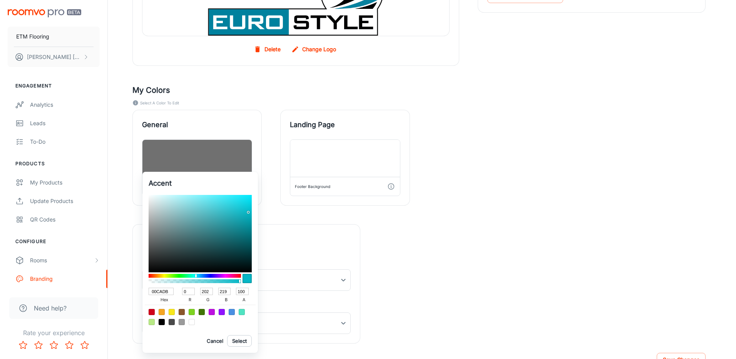
type input "00CCDD"
type input "204"
type input "221"
type input "00CDDE"
type input "205"
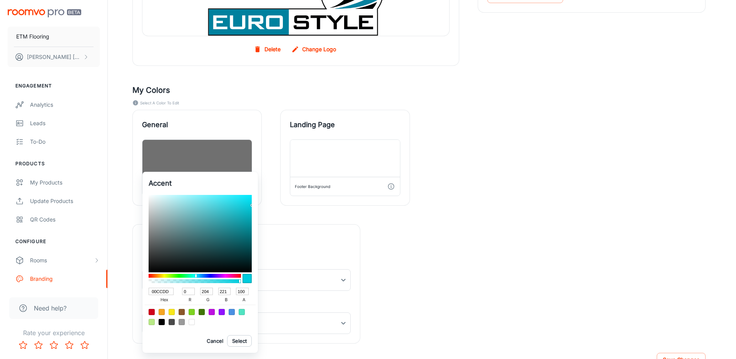
type input "222"
type input "00D2E3"
type input "210"
type input "227"
type input "00D6E7"
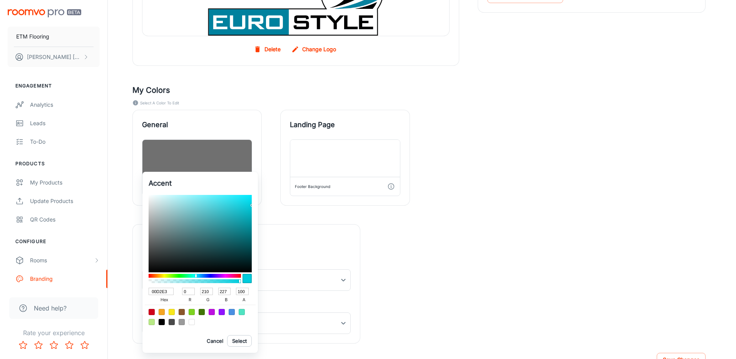
type input "214"
type input "231"
type input "00D1E2"
type input "209"
type input "226"
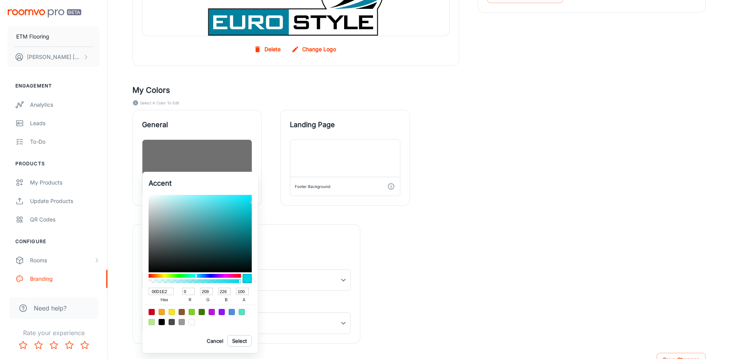
type input "00CADA"
type input "202"
type input "218"
type input "00C4D4"
type input "196"
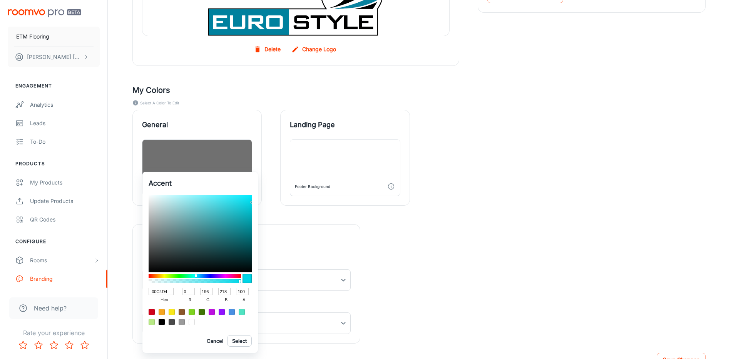
type input "212"
type input "00C0D0"
type input "192"
type input "208"
type input "00BECE"
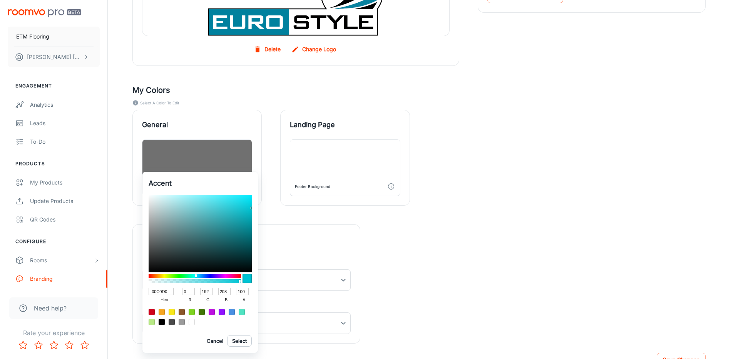
type input "190"
type input "206"
type input "00BBCB"
type input "187"
type input "203"
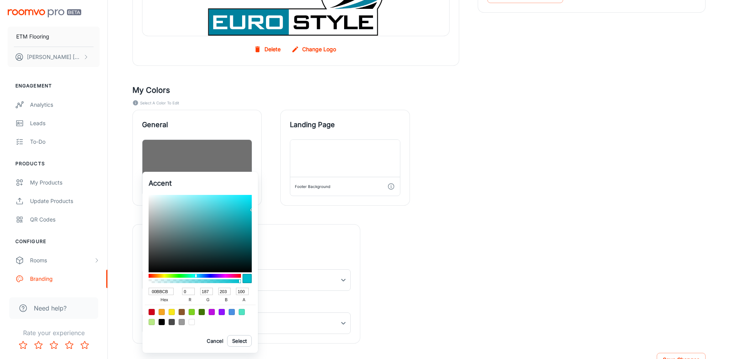
type input "00B6C6"
type input "182"
type input "198"
type input "00B4C3"
type input "180"
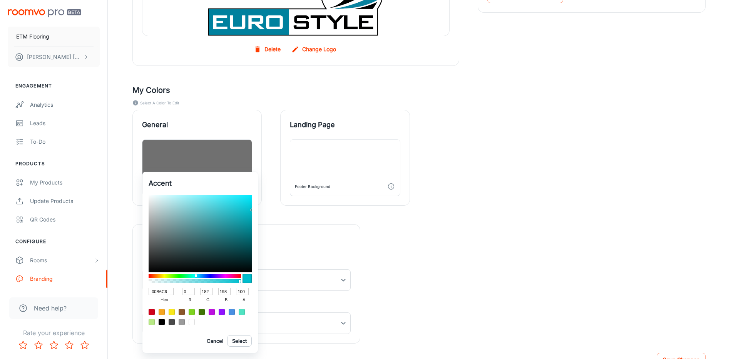
type input "195"
type input "00B2C1"
type input "178"
type input "193"
type input "00AEBD"
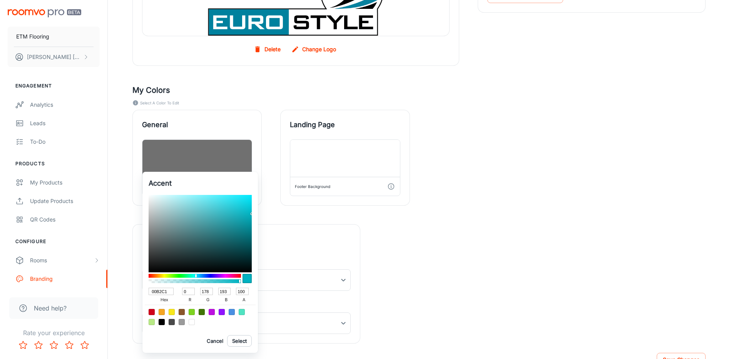
type input "174"
type input "189"
drag, startPoint x: 236, startPoint y: 229, endPoint x: 256, endPoint y: 215, distance: 24.3
click at [256, 215] on div "Accent 00AEBD hex 0 r 174 g 189 b 100 a Cancel Select" at bounding box center [199, 262] width 115 height 181
click at [239, 343] on button "Select" at bounding box center [239, 341] width 25 height 12
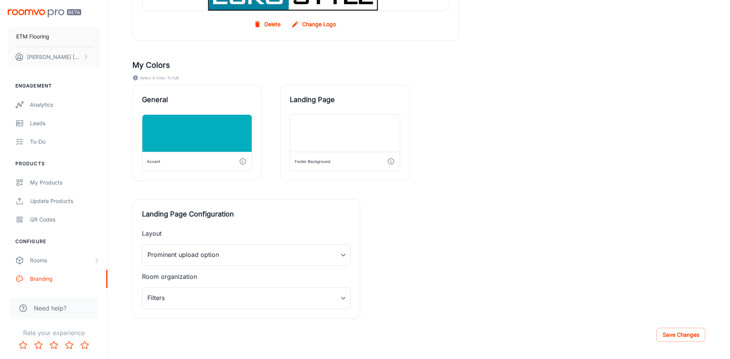
scroll to position [225, 0]
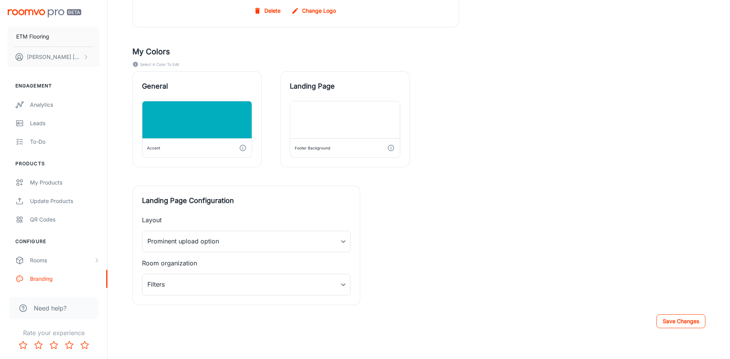
drag, startPoint x: 692, startPoint y: 318, endPoint x: 688, endPoint y: 321, distance: 4.6
click at [692, 318] on button "Save Changes" at bounding box center [680, 321] width 49 height 14
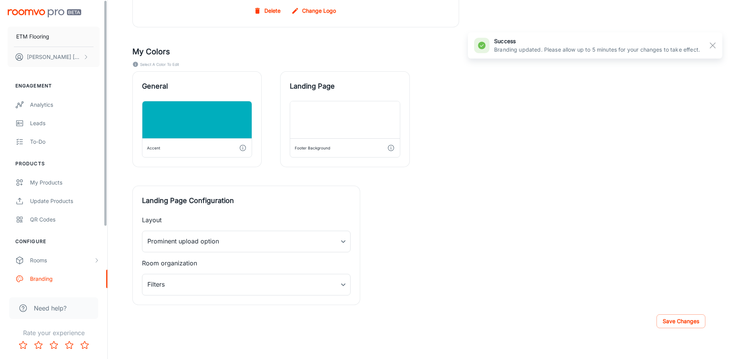
click at [412, 225] on div "My Logo .JPG, .PNG, or .GIF. Maximum file size is 2.4 MB. Visualizer Drawer myD…" at bounding box center [409, 73] width 591 height 463
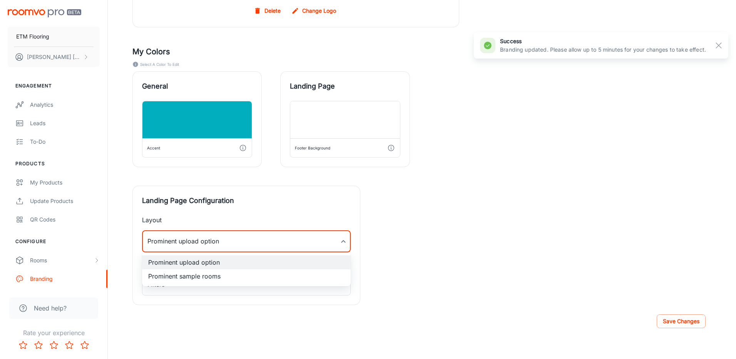
click at [424, 242] on div at bounding box center [368, 179] width 736 height 359
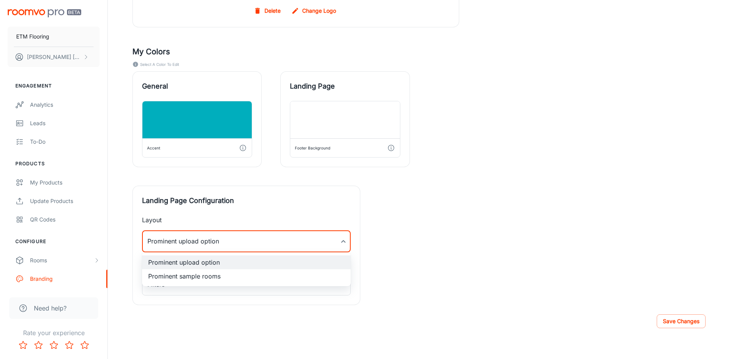
click at [303, 271] on li "Prominent sample rooms" at bounding box center [246, 276] width 209 height 14
type input "1"
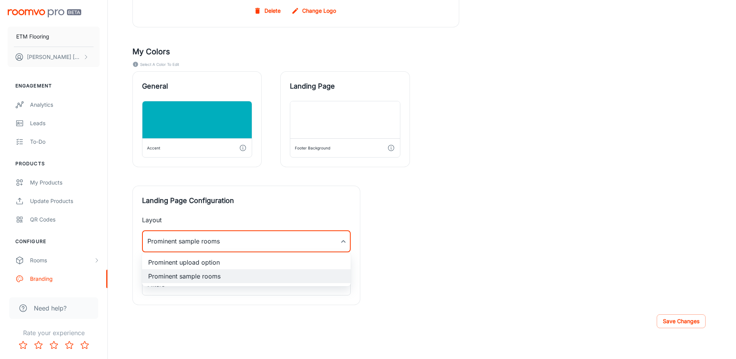
click at [431, 252] on div at bounding box center [368, 179] width 736 height 359
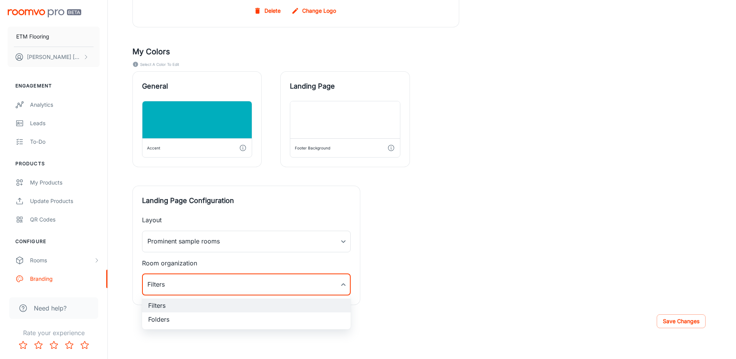
click at [305, 287] on div at bounding box center [368, 179] width 736 height 359
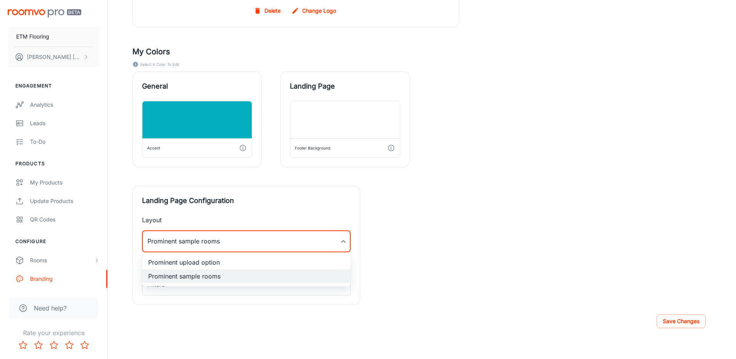
click at [484, 241] on div at bounding box center [368, 179] width 736 height 359
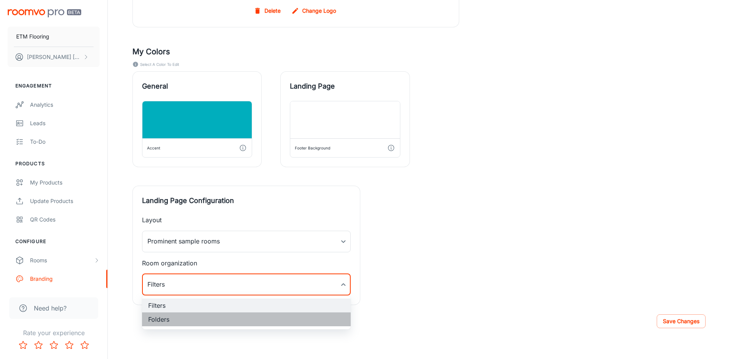
click at [175, 316] on li "Folders" at bounding box center [246, 319] width 209 height 14
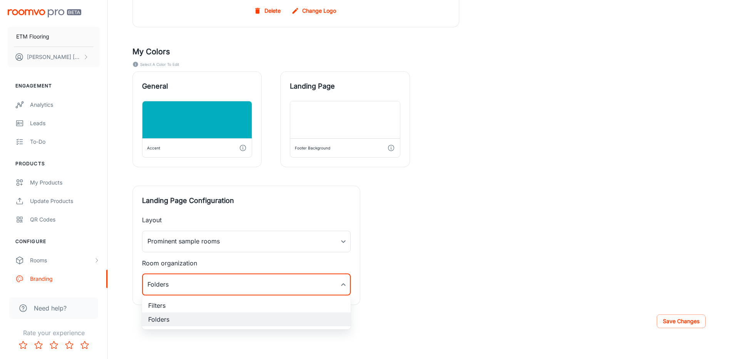
click at [210, 309] on li "Filters" at bounding box center [246, 305] width 209 height 14
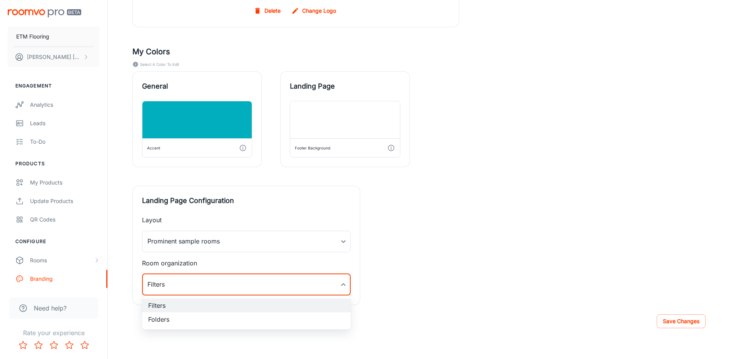
click at [211, 313] on li "Folders" at bounding box center [246, 319] width 209 height 14
type input "1"
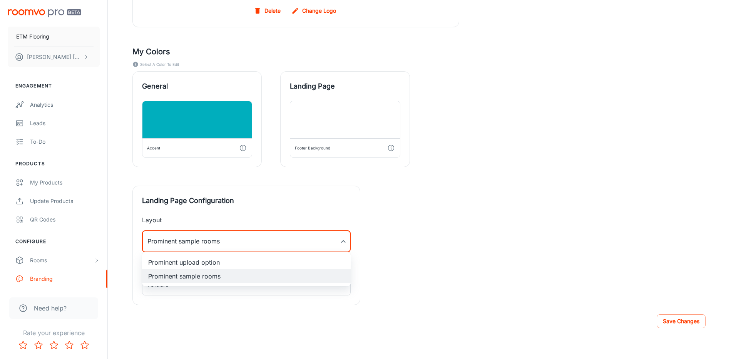
click at [446, 278] on div at bounding box center [368, 179] width 736 height 359
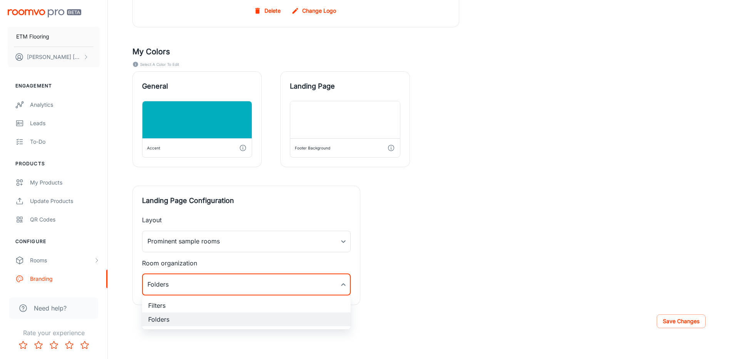
click at [678, 320] on div at bounding box center [368, 179] width 736 height 359
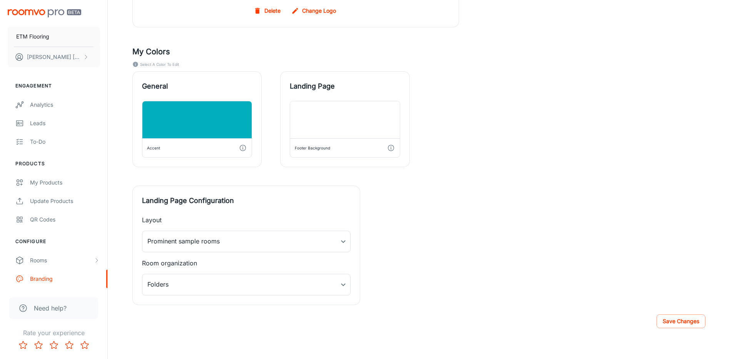
click at [679, 323] on button "Save Changes" at bounding box center [680, 321] width 49 height 14
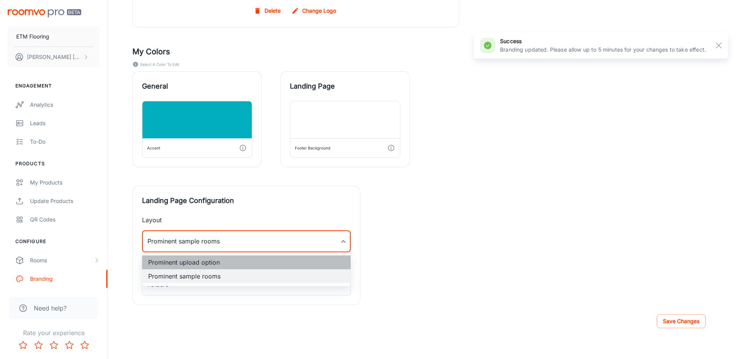
click at [219, 262] on li "Prominent upload option" at bounding box center [246, 262] width 209 height 14
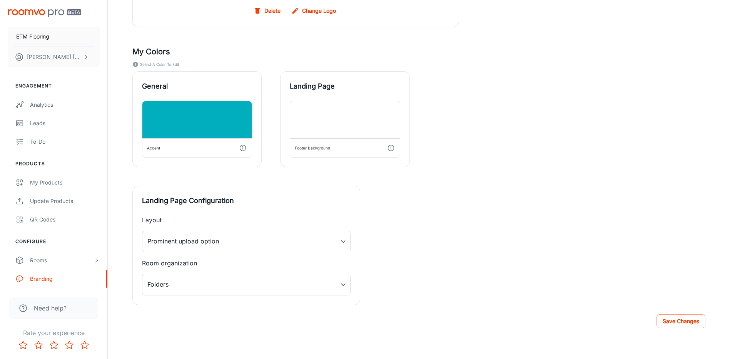
click at [532, 248] on div "My Logo .JPG, .PNG, or .GIF. Maximum file size is 2.4 MB. Visualizer Drawer myD…" at bounding box center [409, 73] width 591 height 463
click at [686, 323] on button "Save Changes" at bounding box center [680, 321] width 49 height 14
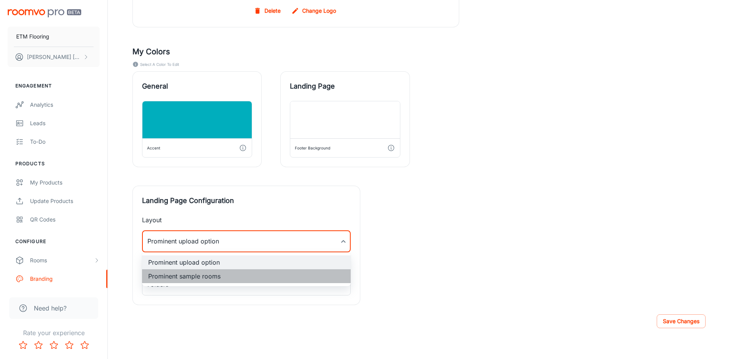
click at [204, 277] on li "Prominent sample rooms" at bounding box center [246, 276] width 209 height 14
type input "1"
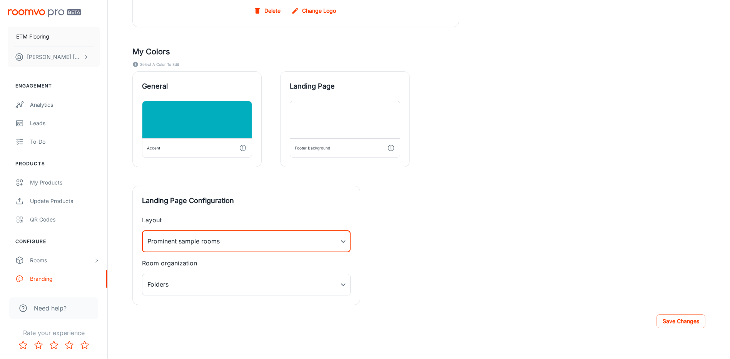
click at [531, 274] on div "My Logo .JPG, .PNG, or .GIF. Maximum file size is 2.4 MB. Visualizer Drawer myD…" at bounding box center [409, 73] width 591 height 463
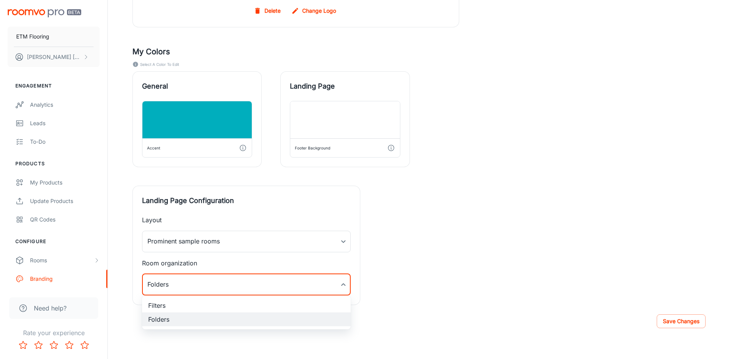
click at [330, 302] on li "Filters" at bounding box center [246, 305] width 209 height 14
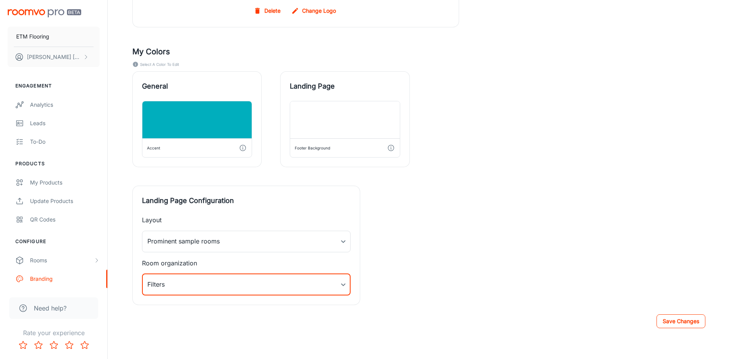
drag, startPoint x: 698, startPoint y: 321, endPoint x: 685, endPoint y: 315, distance: 14.3
click at [698, 321] on button "Save Changes" at bounding box center [680, 321] width 49 height 14
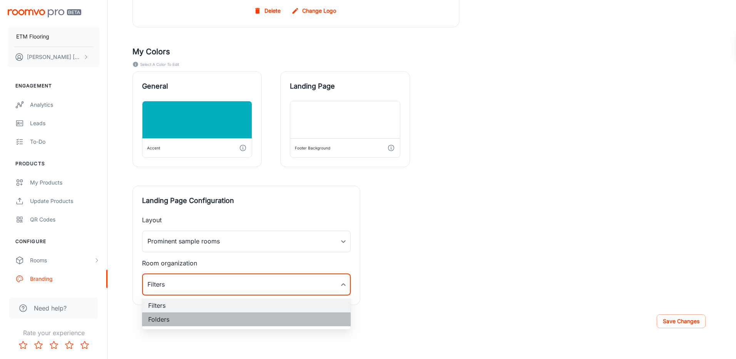
click at [181, 320] on li "Folders" at bounding box center [246, 319] width 209 height 14
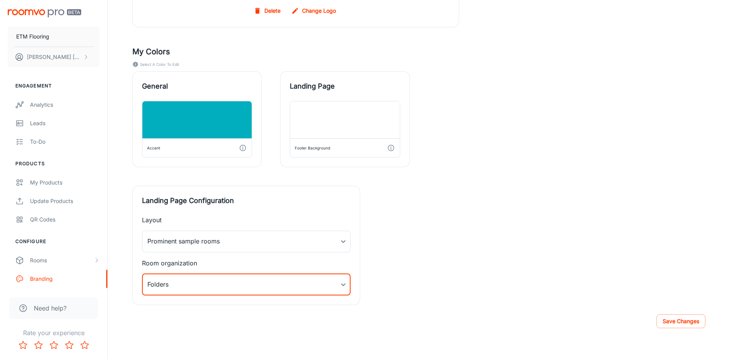
click at [524, 291] on div "My Logo .JPG, .PNG, or .GIF. Maximum file size is 2.4 MB. Visualizer Drawer myD…" at bounding box center [409, 73] width 591 height 463
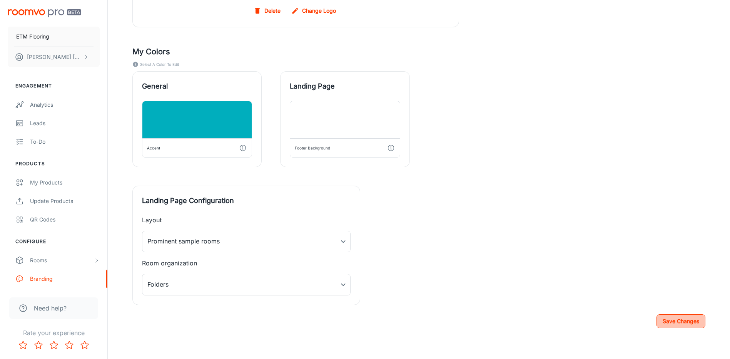
click at [696, 320] on button "Save Changes" at bounding box center [680, 321] width 49 height 14
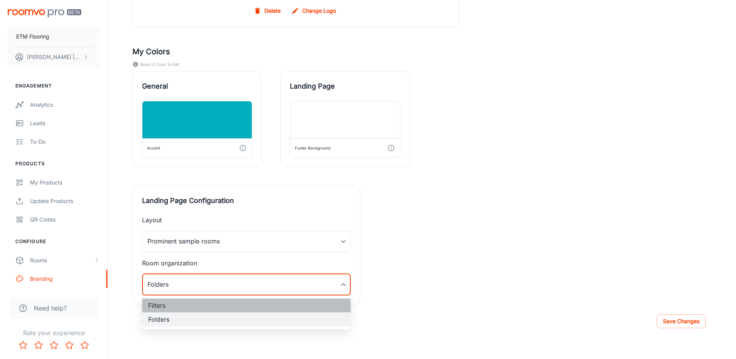
click at [175, 307] on li "Filters" at bounding box center [246, 305] width 209 height 14
type input "0"
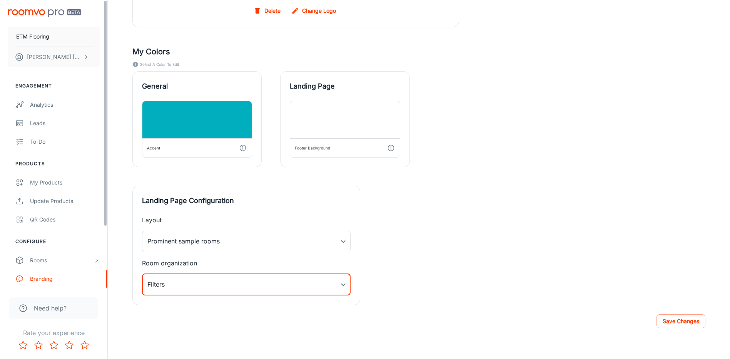
click at [575, 240] on div "My Logo .JPG, .PNG, or .GIF. Maximum file size is 2.4 MB. Visualizer Drawer myD…" at bounding box center [409, 73] width 591 height 463
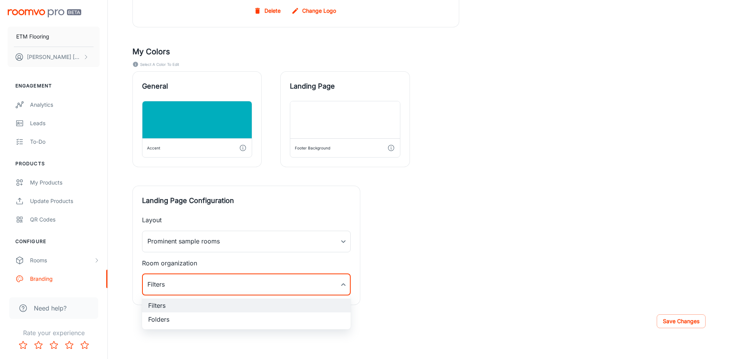
click at [576, 253] on div at bounding box center [368, 179] width 736 height 359
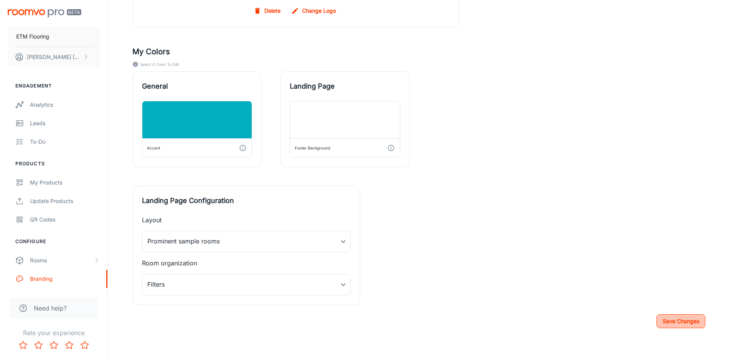
click at [686, 317] on button "Save Changes" at bounding box center [680, 321] width 49 height 14
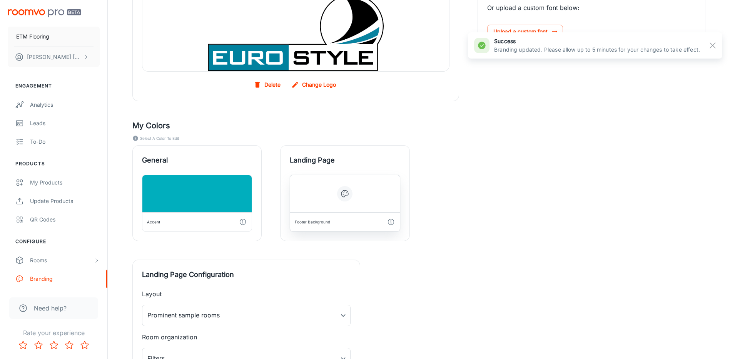
scroll to position [148, 0]
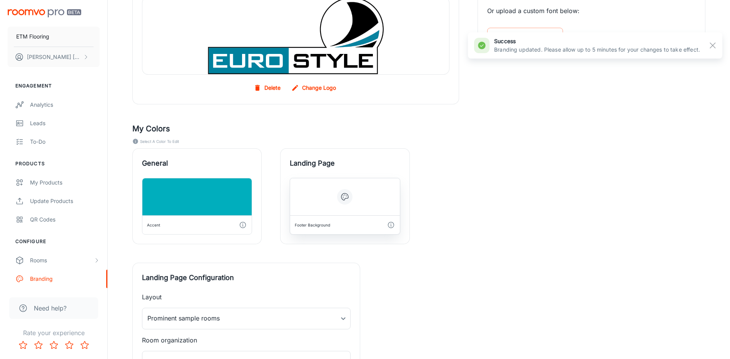
click at [322, 204] on div at bounding box center [344, 196] width 109 height 37
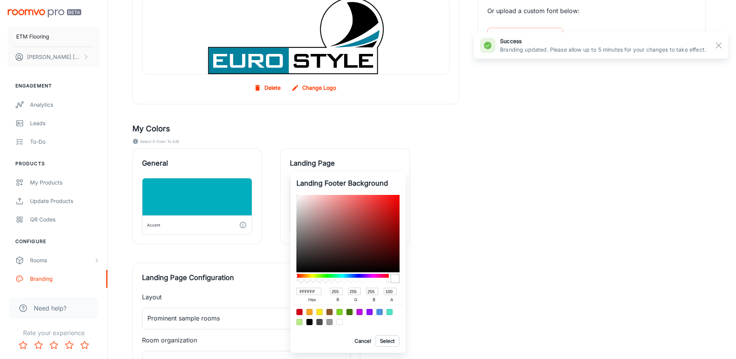
click at [471, 172] on div at bounding box center [368, 179] width 736 height 359
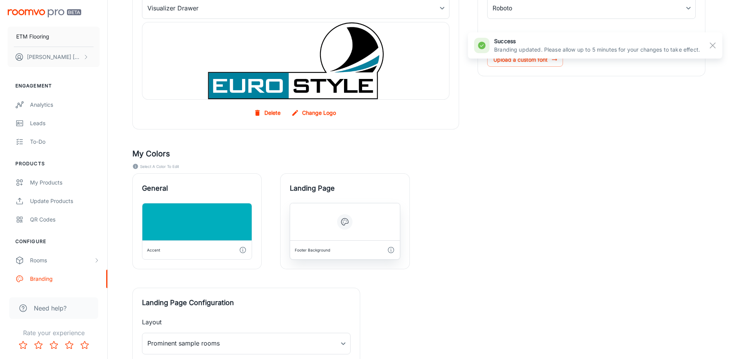
scroll to position [110, 0]
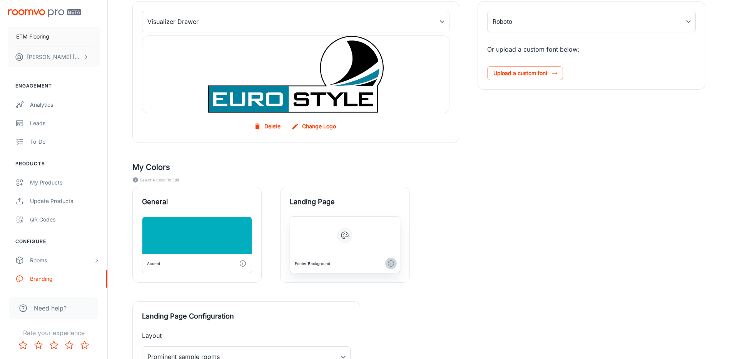
click at [396, 264] on button "button" at bounding box center [391, 263] width 12 height 12
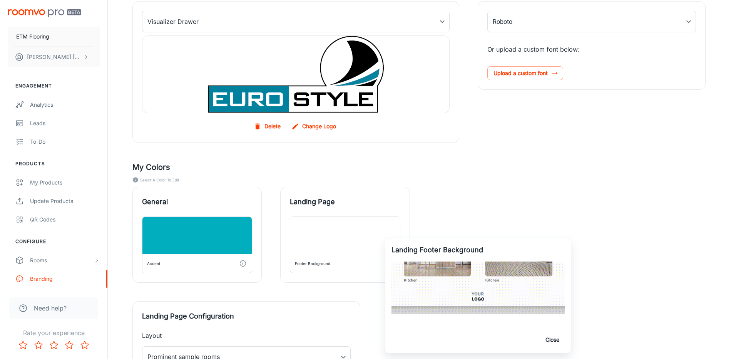
drag, startPoint x: 274, startPoint y: 286, endPoint x: 266, endPoint y: 284, distance: 8.3
click at [273, 286] on div at bounding box center [368, 179] width 736 height 359
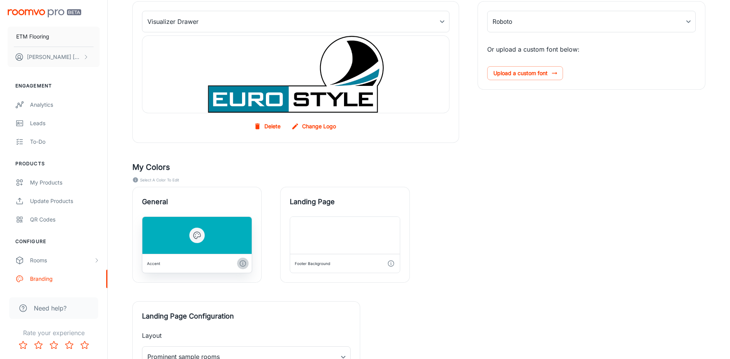
click at [240, 266] on icon "button" at bounding box center [243, 263] width 8 height 8
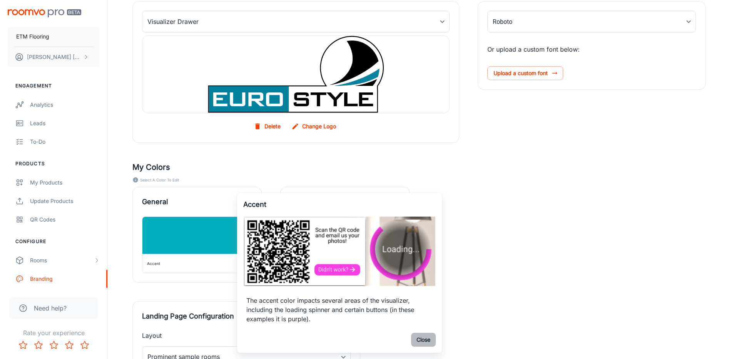
click at [425, 342] on button "Close" at bounding box center [423, 339] width 25 height 14
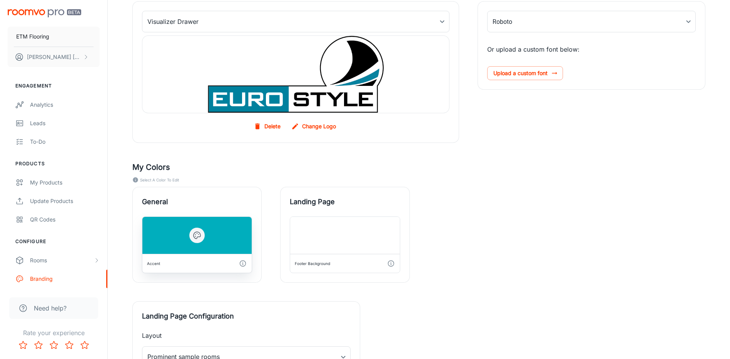
click at [226, 238] on div at bounding box center [196, 235] width 109 height 37
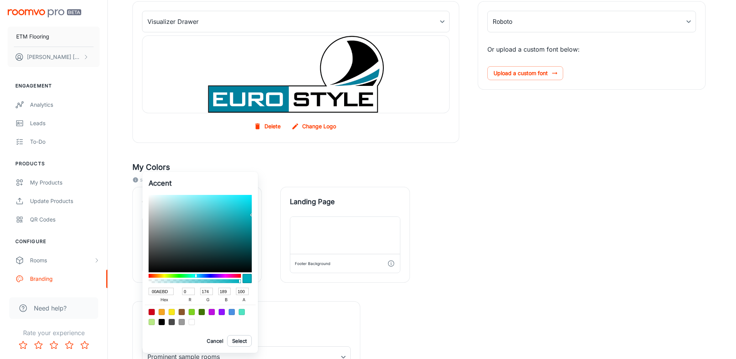
type input "04B3C2"
type input "4"
type input "179"
type input "194"
type input "04B2C1"
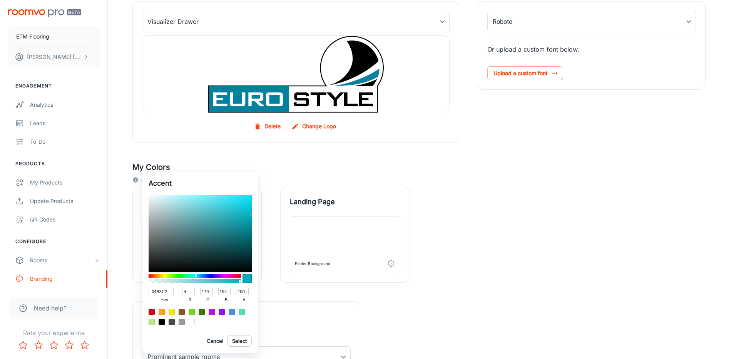
type input "178"
type input "193"
type input "04AEBD"
type input "174"
type input "189"
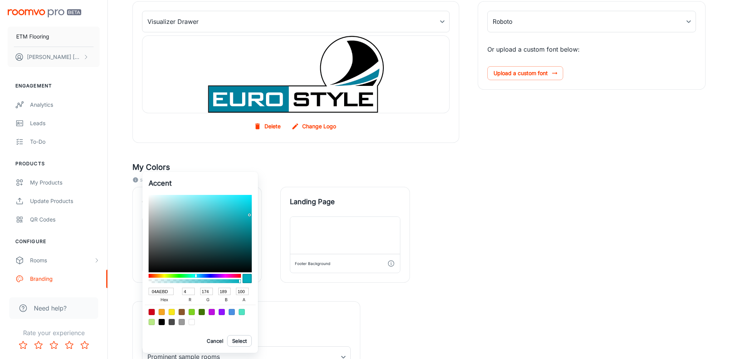
type input "03ACBA"
type input "3"
type input "172"
type input "186"
type input "02AAB8"
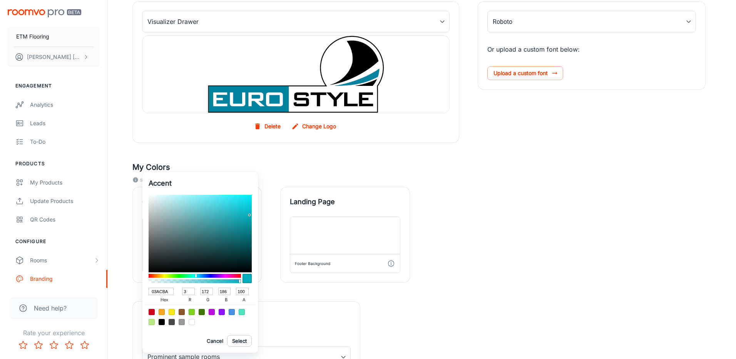
type input "2"
type input "170"
type input "184"
type input "02A9B7"
type input "169"
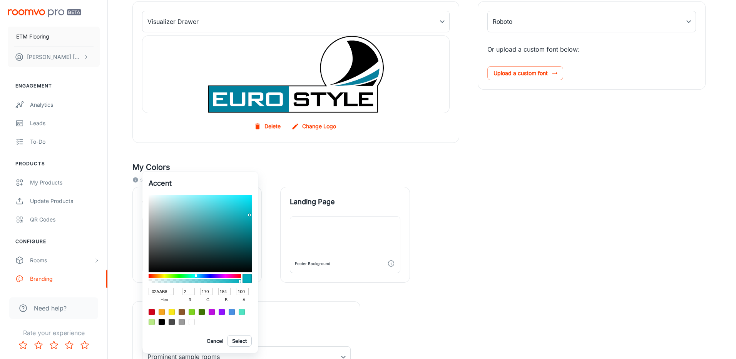
type input "183"
type input "02A6B4"
type input "166"
type input "180"
type input "02A4B2"
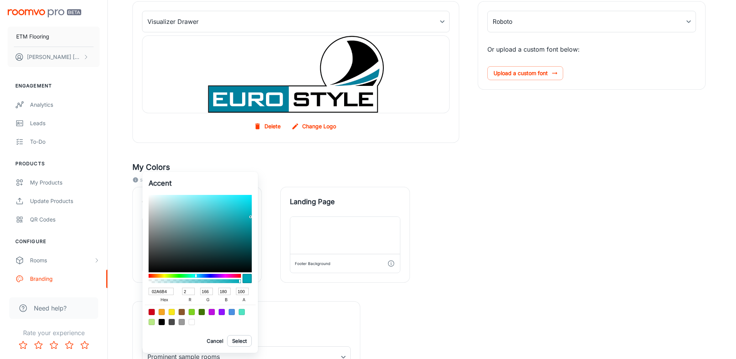
type input "164"
type input "178"
type input "02A1AF"
type input "161"
type input "175"
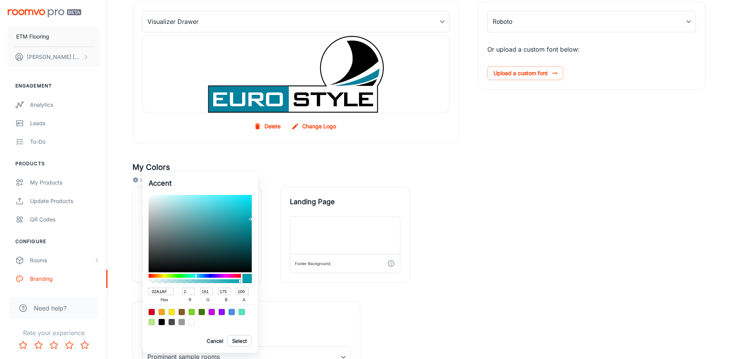
type input "02A0AE"
type input "160"
type input "174"
type input "029DAB"
type input "157"
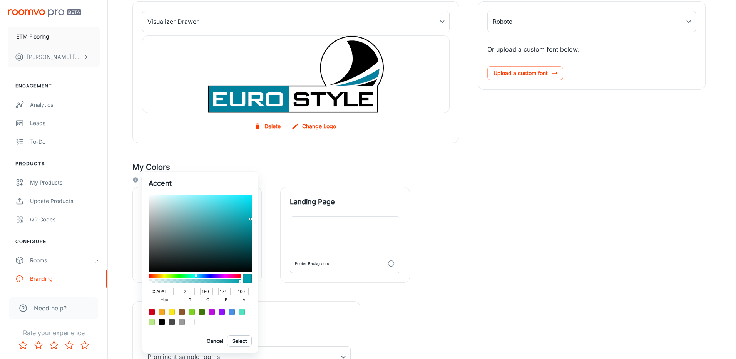
type input "171"
type input "019CAA"
type input "1"
type input "156"
type input "170"
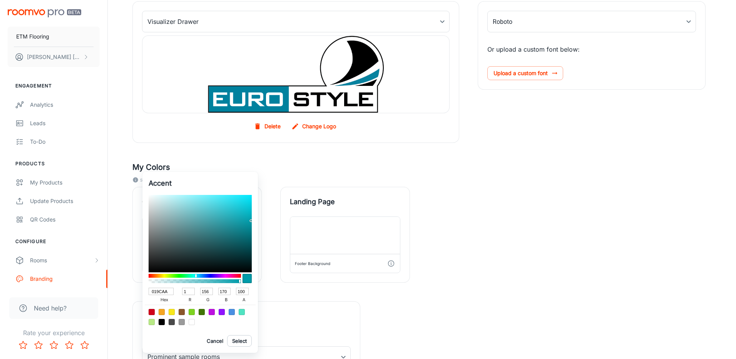
type input "019DAB"
type input "157"
type input "171"
type input "01A0AE"
type input "160"
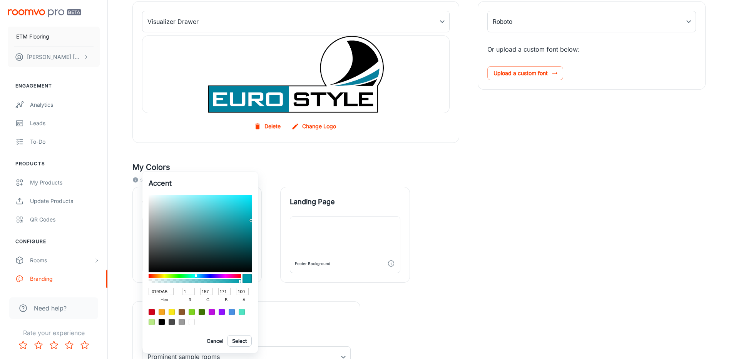
type input "174"
type input "01A1AF"
type input "161"
type input "175"
type input "01A5B3"
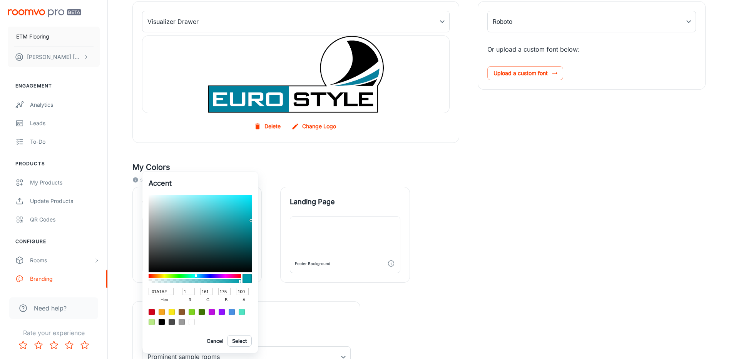
type input "165"
type input "179"
type input "01A6B4"
type input "166"
type input "180"
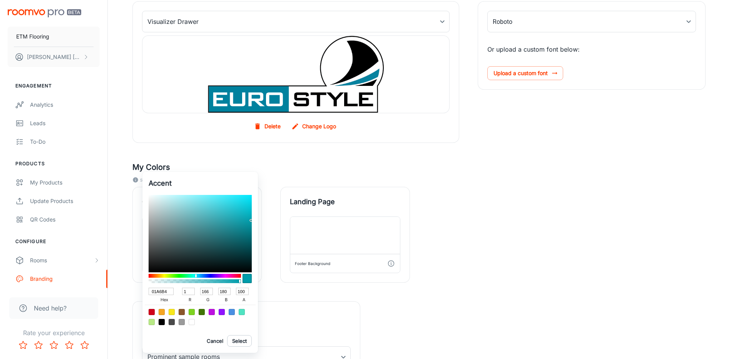
type input "01A7B5"
type input "167"
type input "181"
type input "02A7B5"
type input "2"
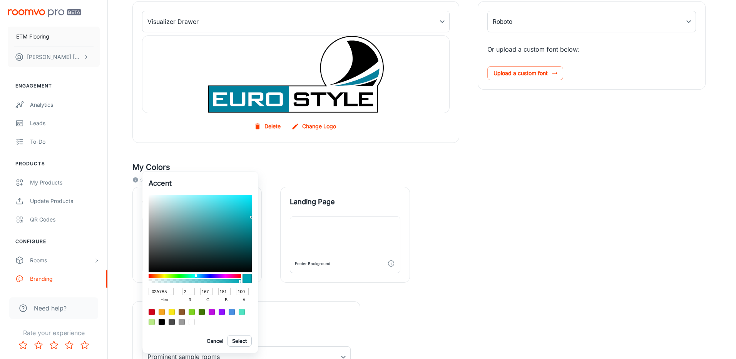
type input "03AAB8"
type input "3"
type input "170"
type input "184"
click at [250, 216] on div at bounding box center [200, 233] width 103 height 77
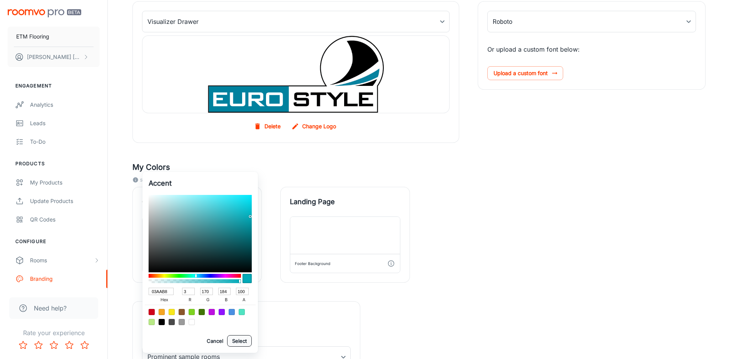
click at [249, 344] on button "Select" at bounding box center [239, 341] width 25 height 12
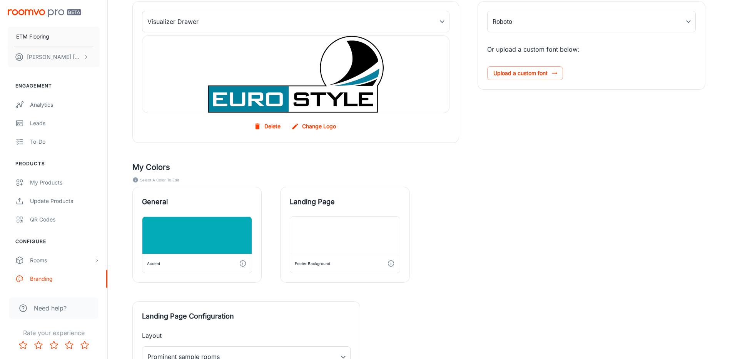
click at [534, 259] on div "General Accent Landing Page Footer Background" at bounding box center [409, 225] width 591 height 114
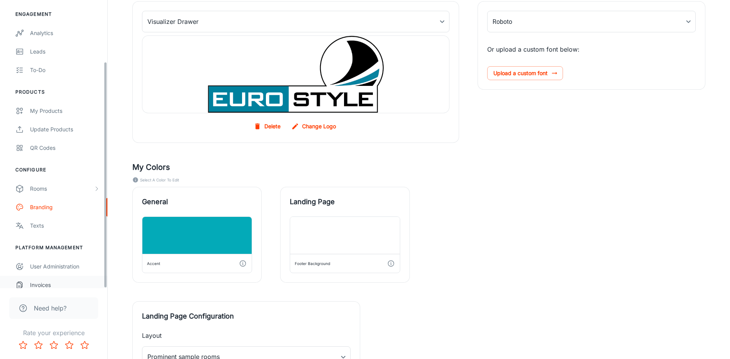
scroll to position [78, 0]
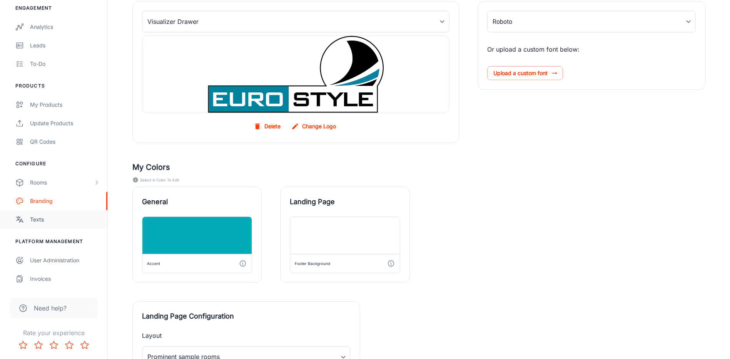
click at [54, 220] on div "Texts" at bounding box center [65, 219] width 70 height 8
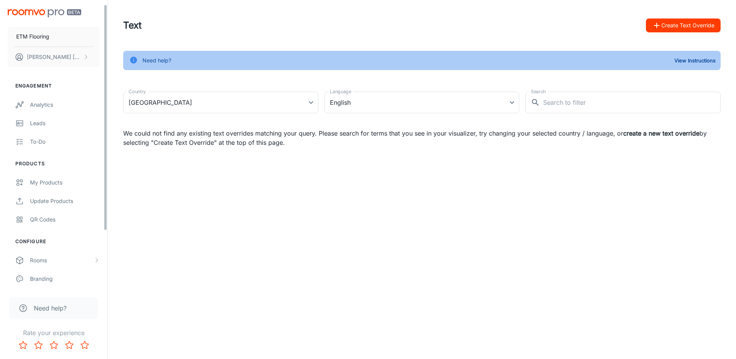
scroll to position [38, 0]
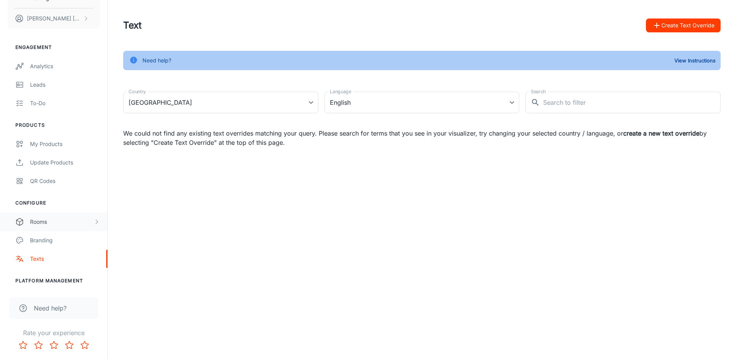
click at [42, 221] on div "Rooms" at bounding box center [61, 221] width 63 height 8
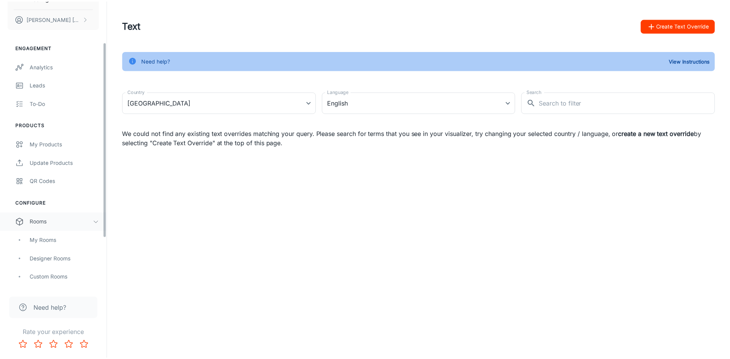
scroll to position [133, 0]
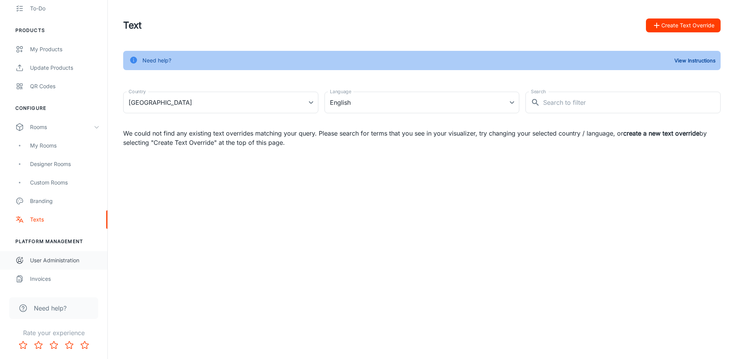
click at [68, 263] on div "User Administration" at bounding box center [65, 260] width 70 height 8
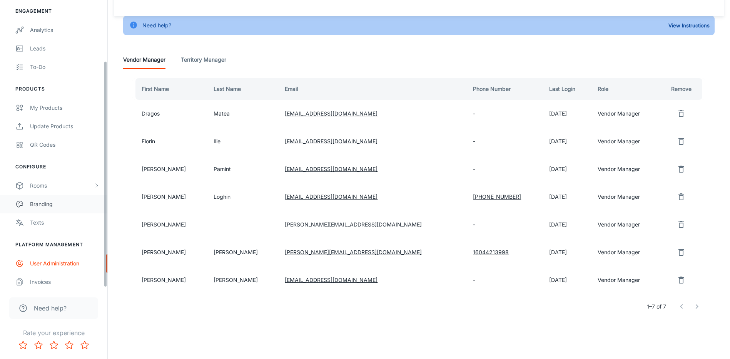
scroll to position [78, 0]
click at [50, 216] on div "Texts" at bounding box center [65, 219] width 70 height 8
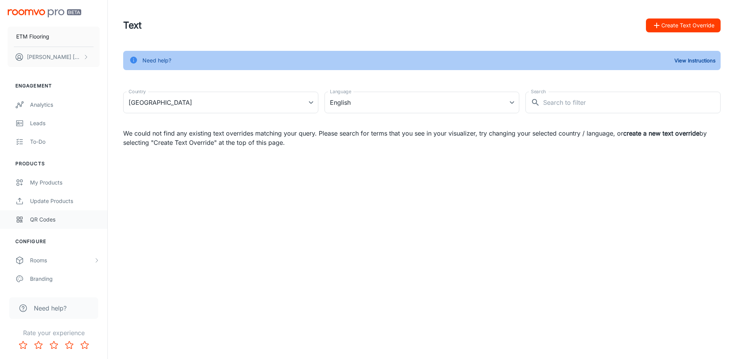
click at [50, 210] on link "QR Codes" at bounding box center [53, 219] width 107 height 18
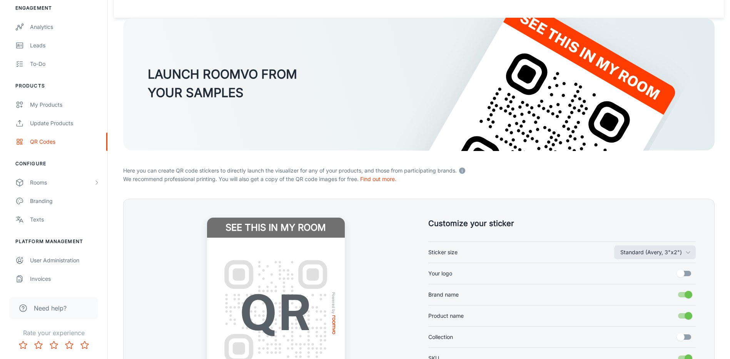
scroll to position [77, 0]
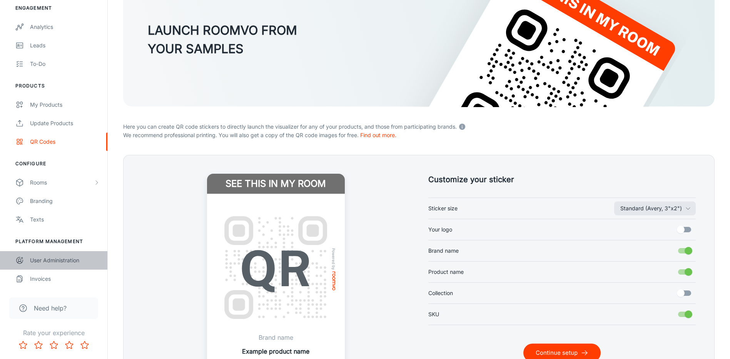
click at [48, 265] on link "User Administration" at bounding box center [53, 260] width 107 height 18
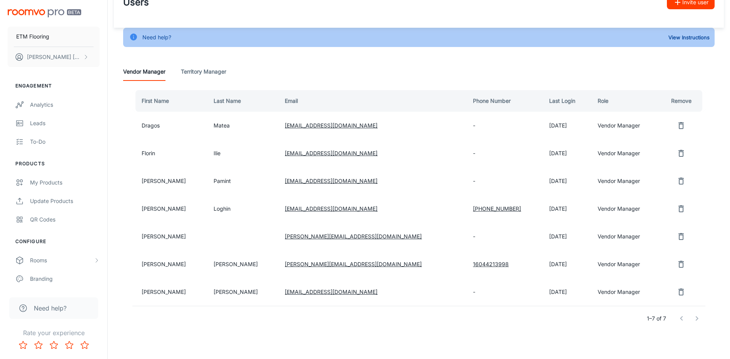
scroll to position [35, 0]
